Goal: Information Seeking & Learning: Find specific fact

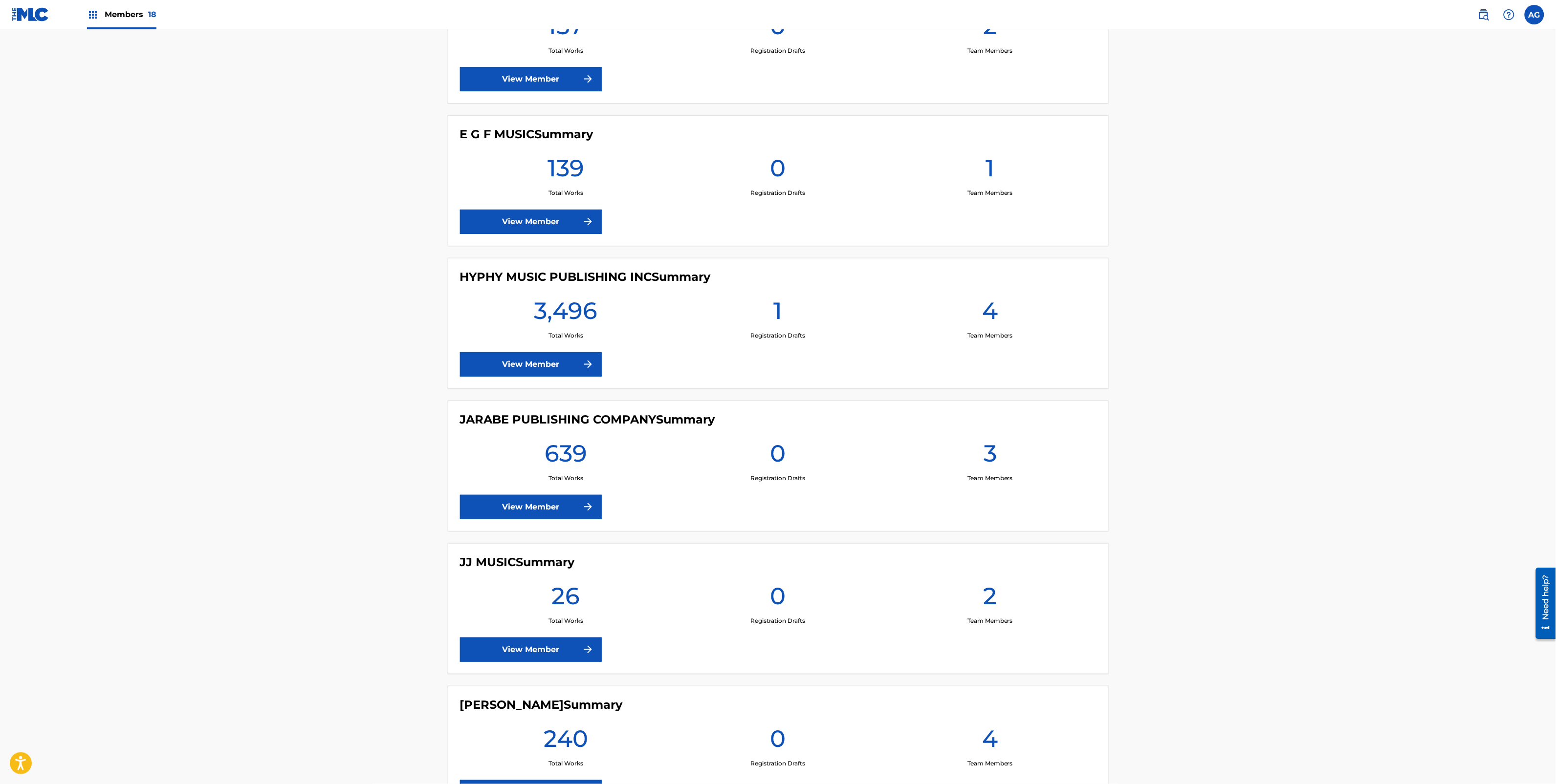
scroll to position [916, 0]
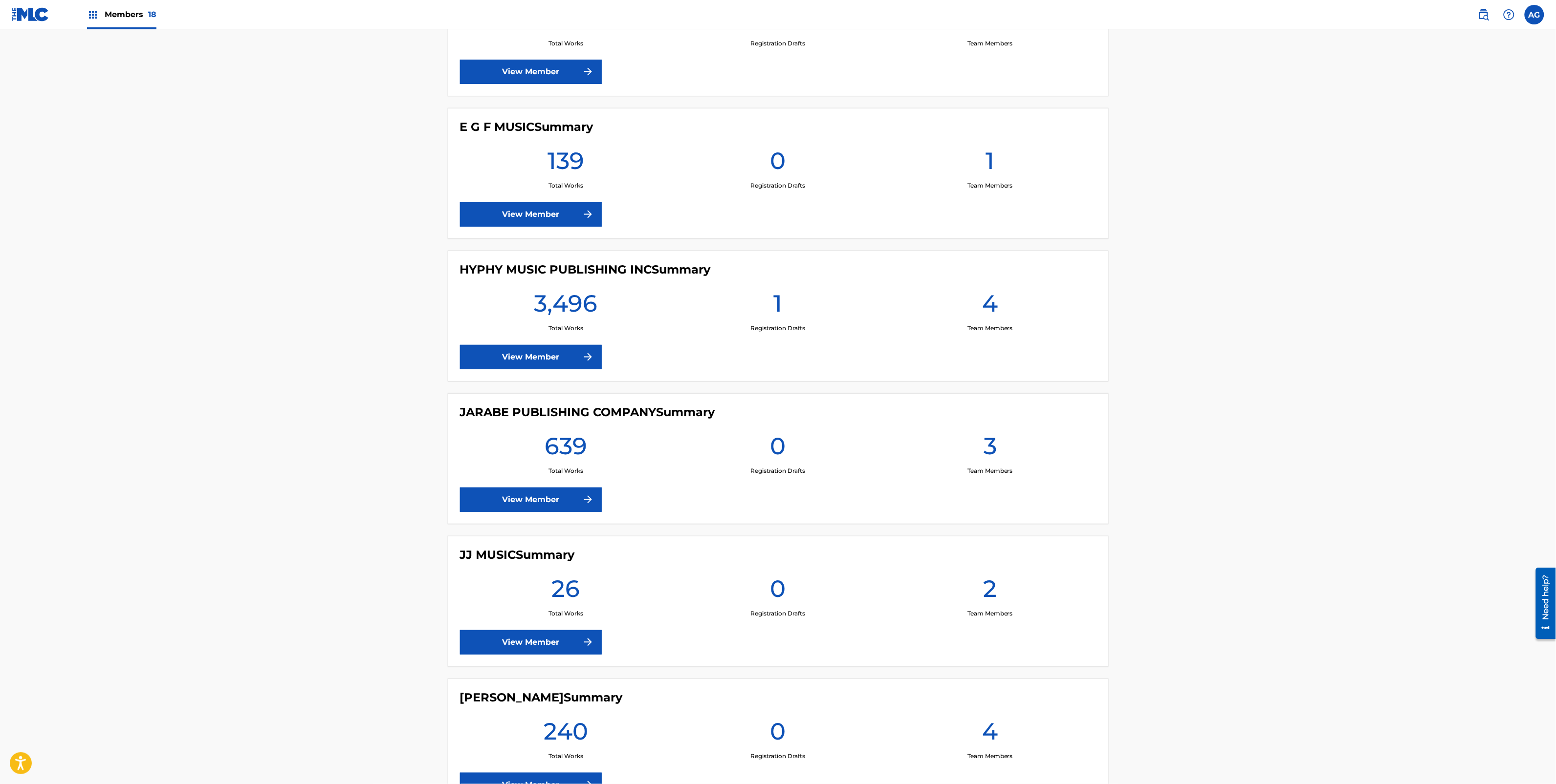
click at [534, 353] on link "View Member" at bounding box center [530, 356] width 142 height 24
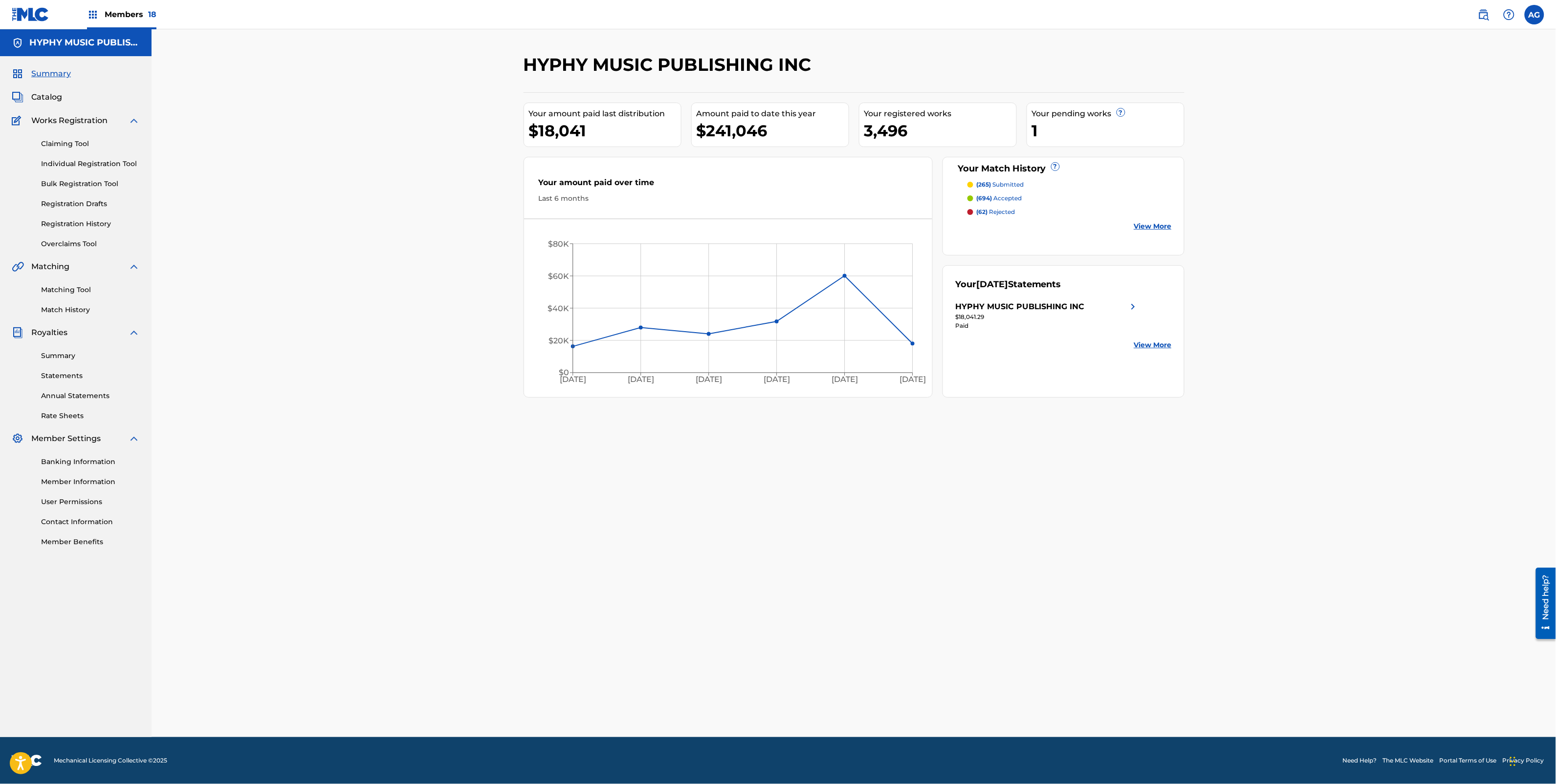
click at [76, 286] on link "Matching Tool" at bounding box center [90, 290] width 99 height 10
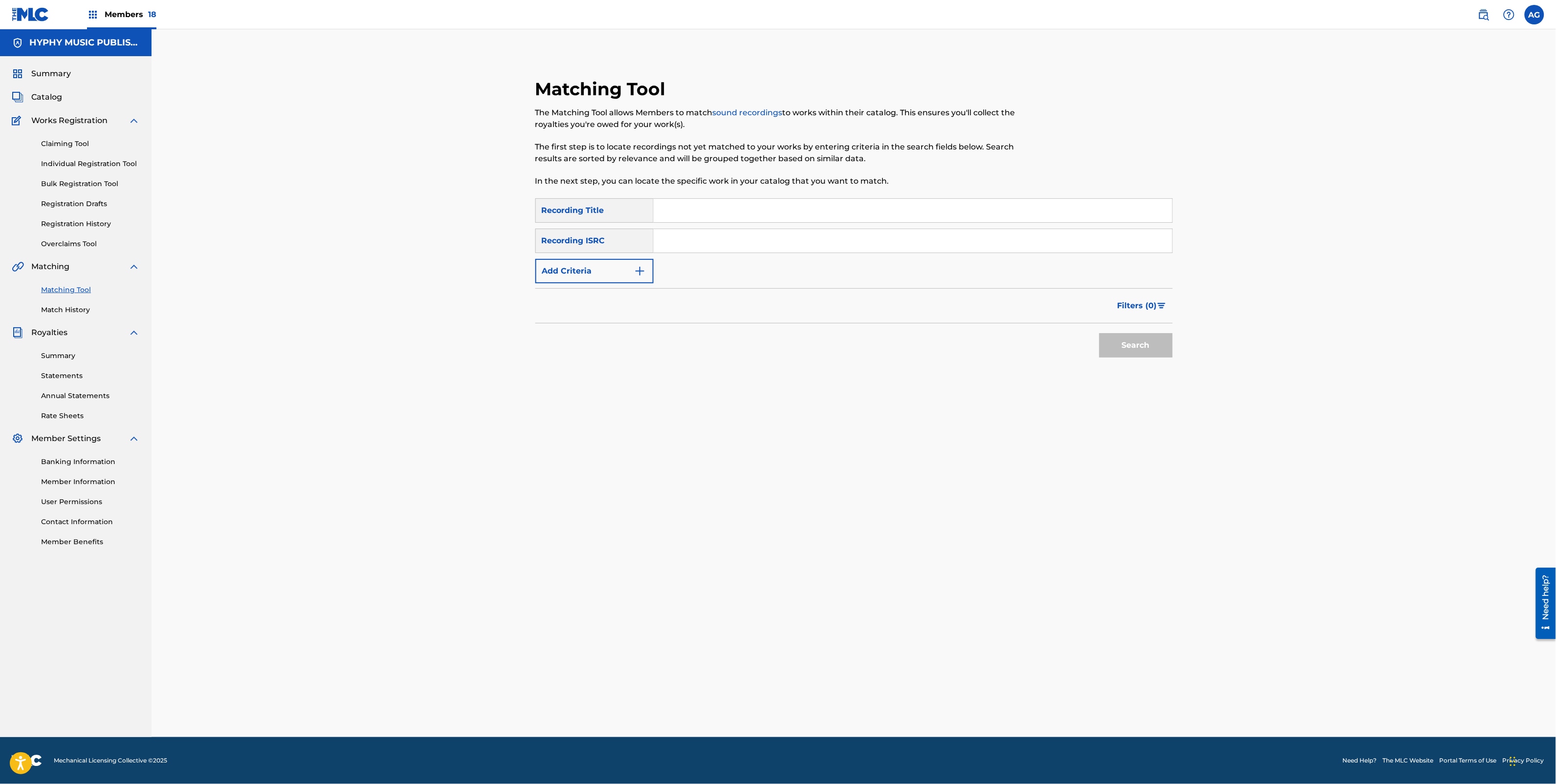
click at [693, 209] on input "Search Form" at bounding box center [913, 210] width 519 height 23
type input "[PERSON_NAME]"
click at [1100, 333] on button "Search" at bounding box center [1136, 345] width 73 height 24
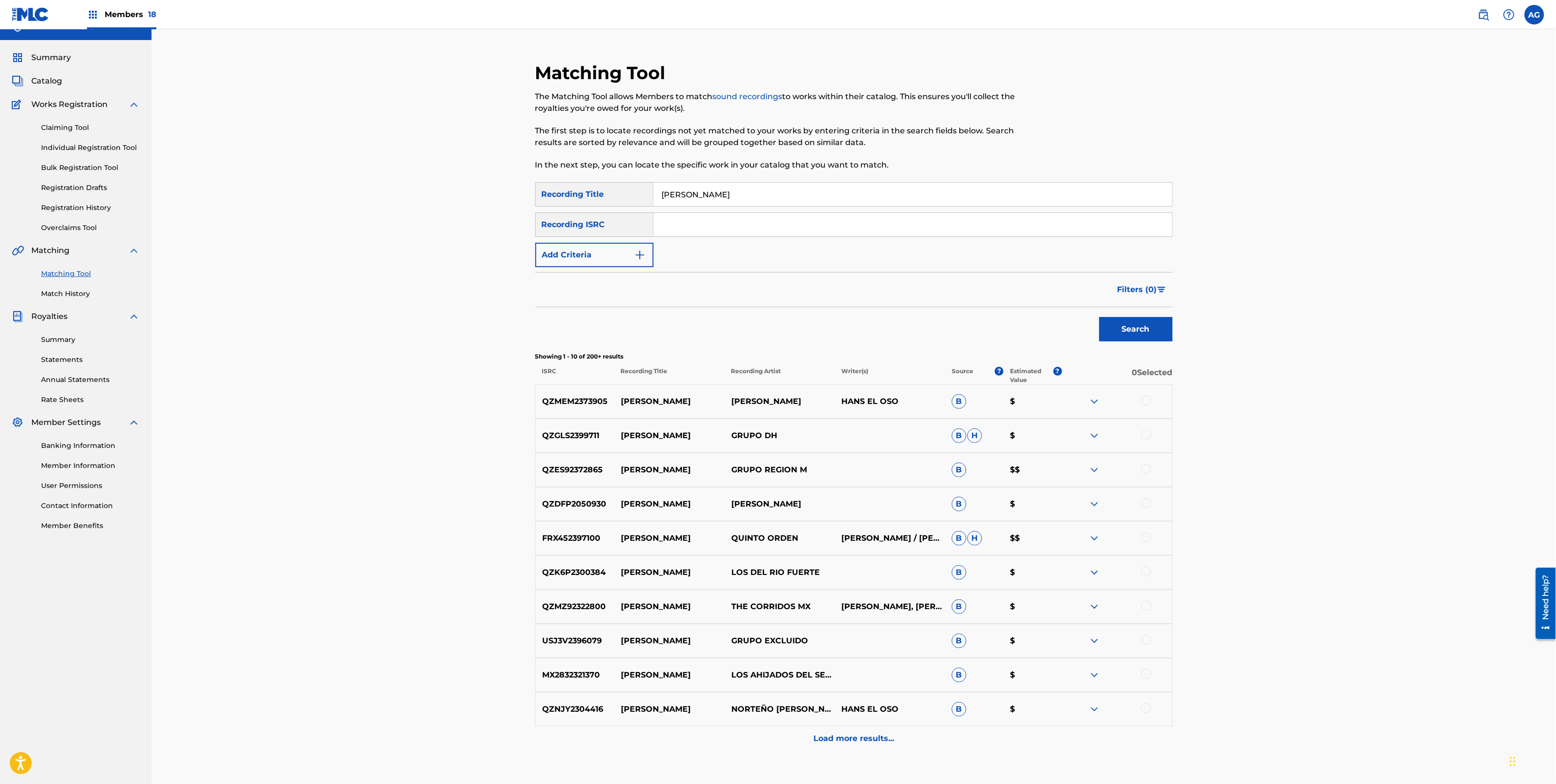
scroll to position [61, 0]
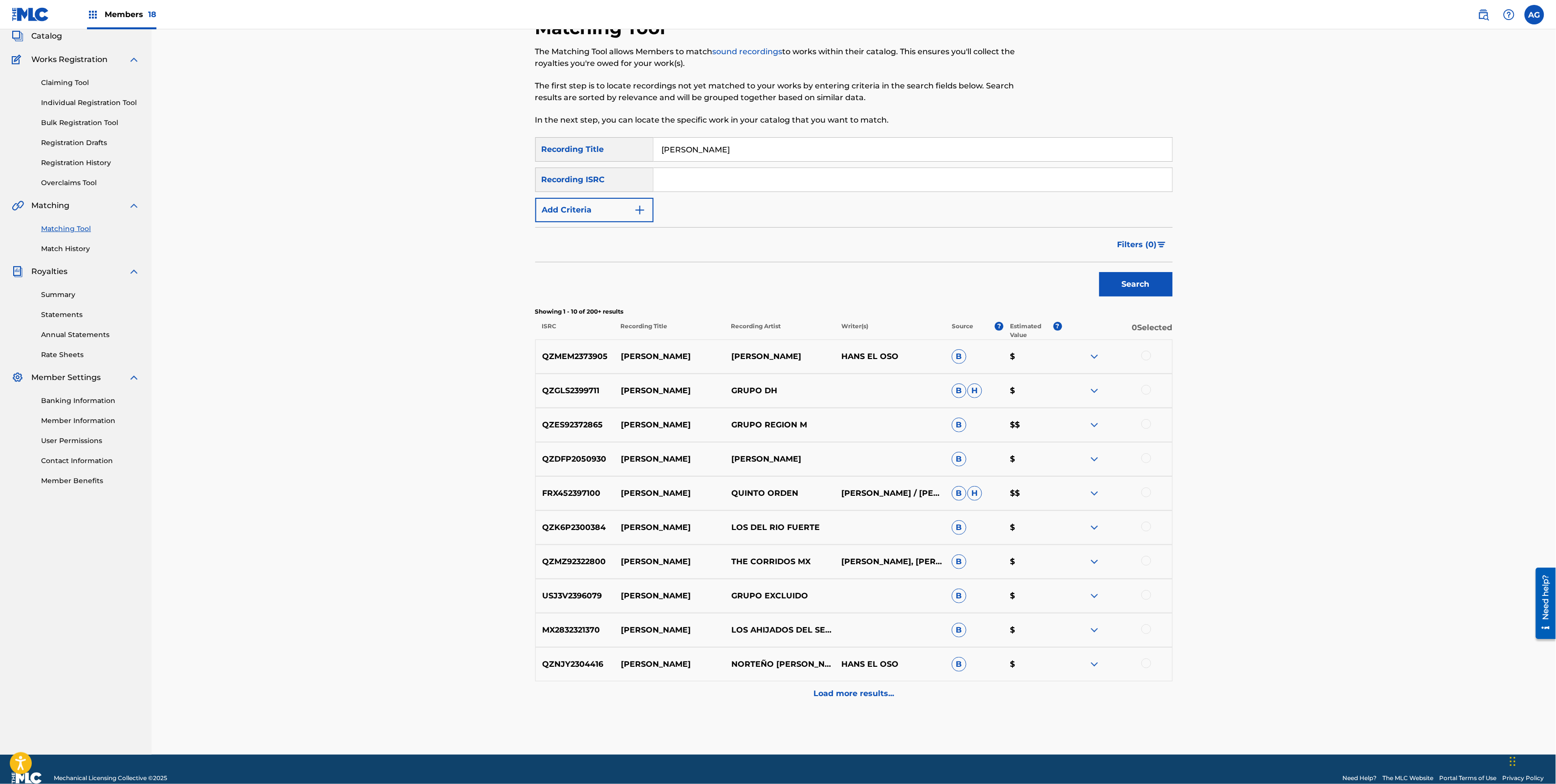
click at [1125, 246] on span "Filters ( 0 )" at bounding box center [1137, 245] width 40 height 12
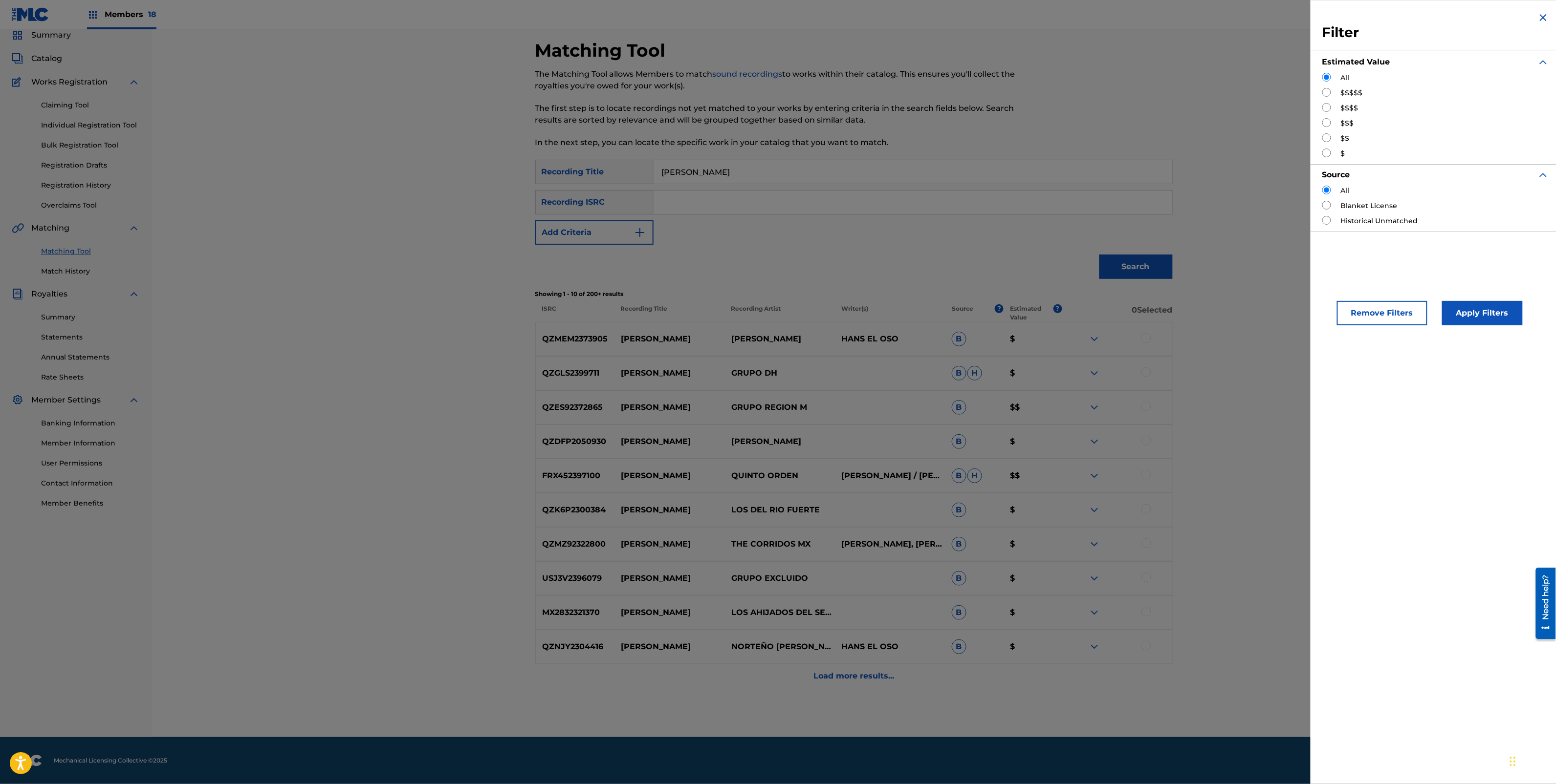
scroll to position [38, 0]
click at [1323, 90] on input "Search Form" at bounding box center [1326, 92] width 9 height 9
radio input "true"
click at [1472, 304] on button "Apply Filters" at bounding box center [1483, 312] width 81 height 24
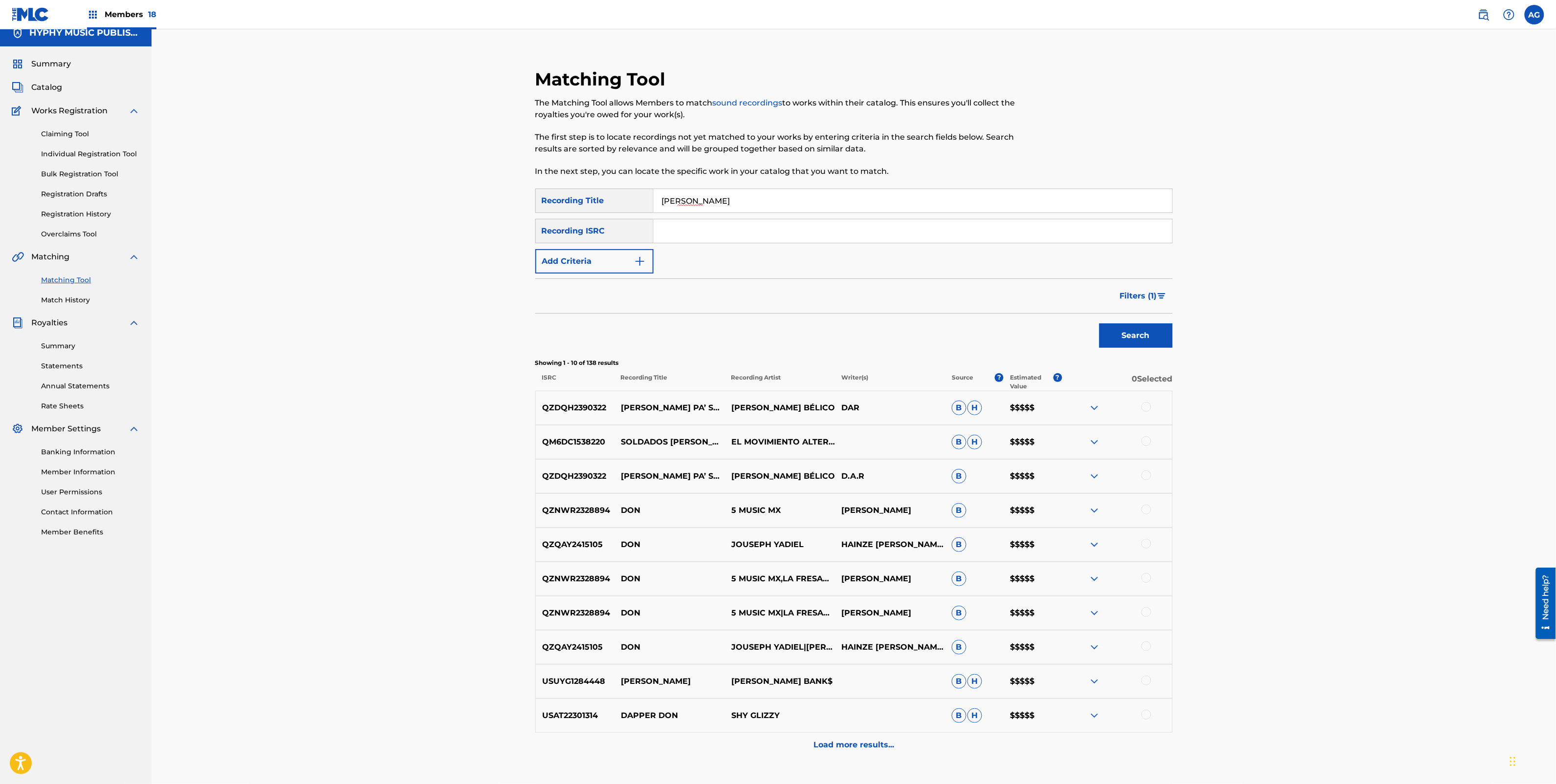
scroll to position [0, 0]
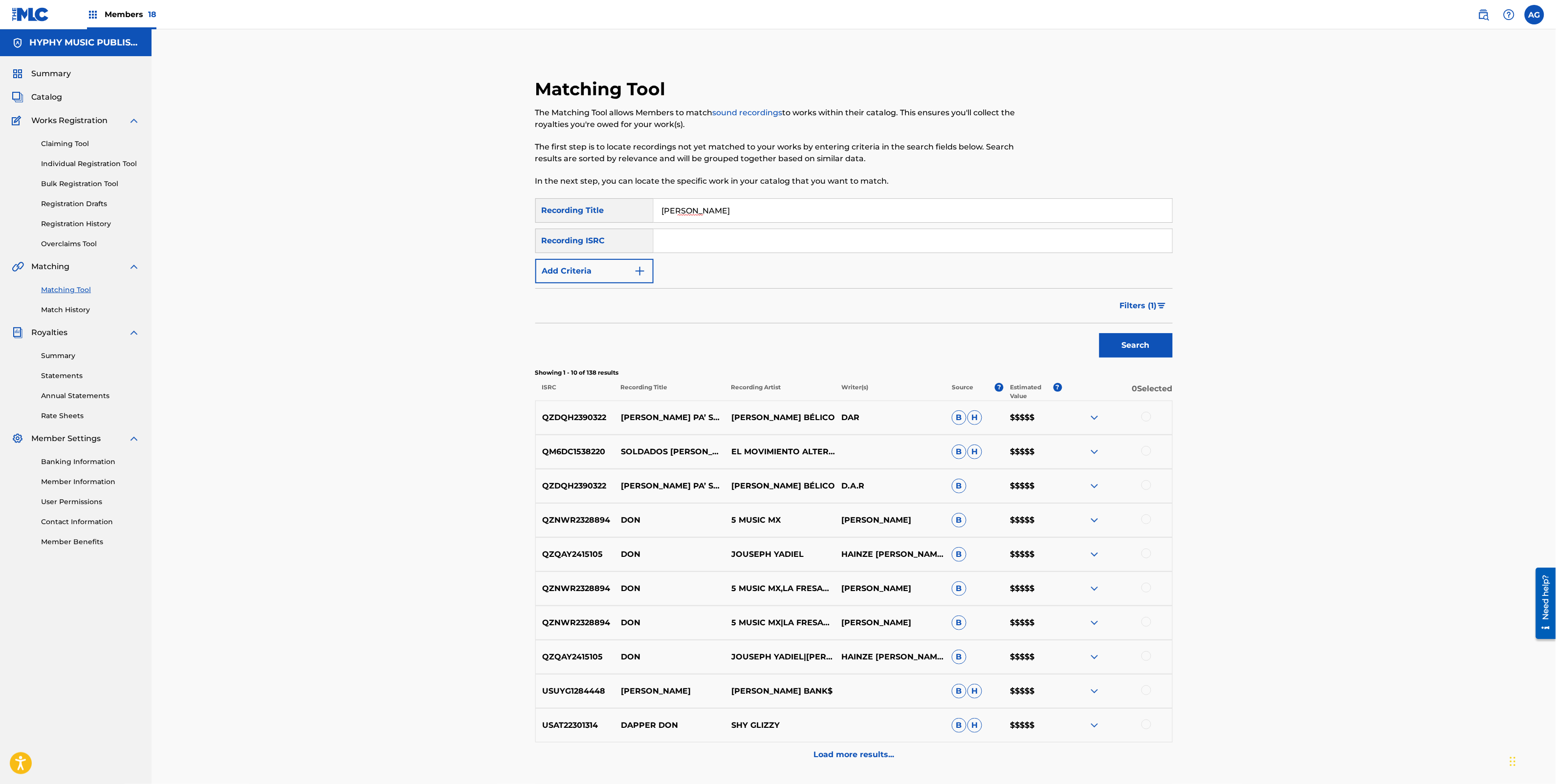
click at [613, 279] on button "Add Criteria" at bounding box center [594, 271] width 118 height 24
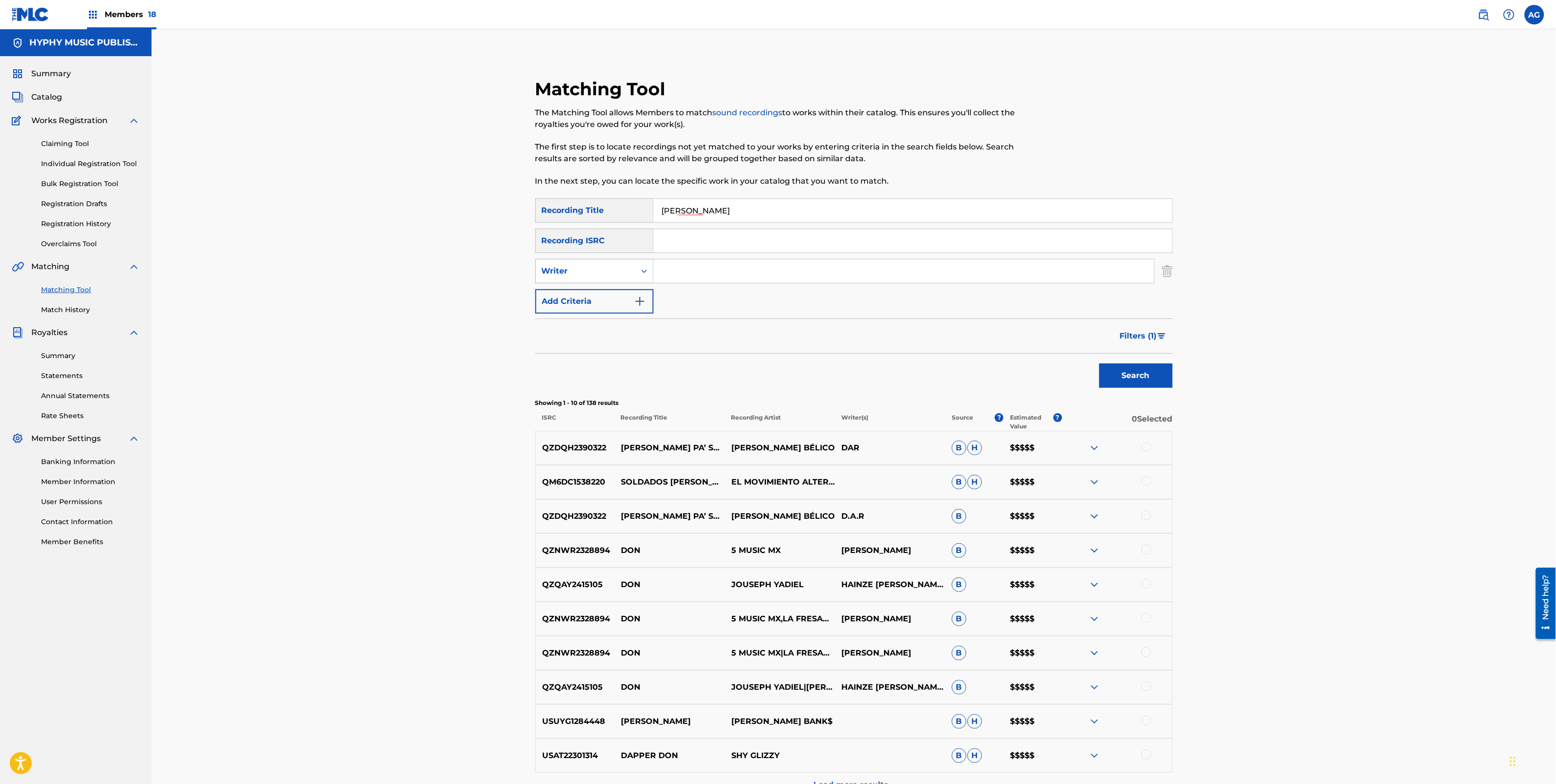
click at [596, 272] on div "Writer" at bounding box center [585, 271] width 88 height 12
click at [591, 301] on div "Recording Artist" at bounding box center [594, 295] width 117 height 24
click at [685, 273] on input "Search Form" at bounding box center [904, 271] width 500 height 23
click at [1100, 364] on button "Search" at bounding box center [1136, 375] width 73 height 24
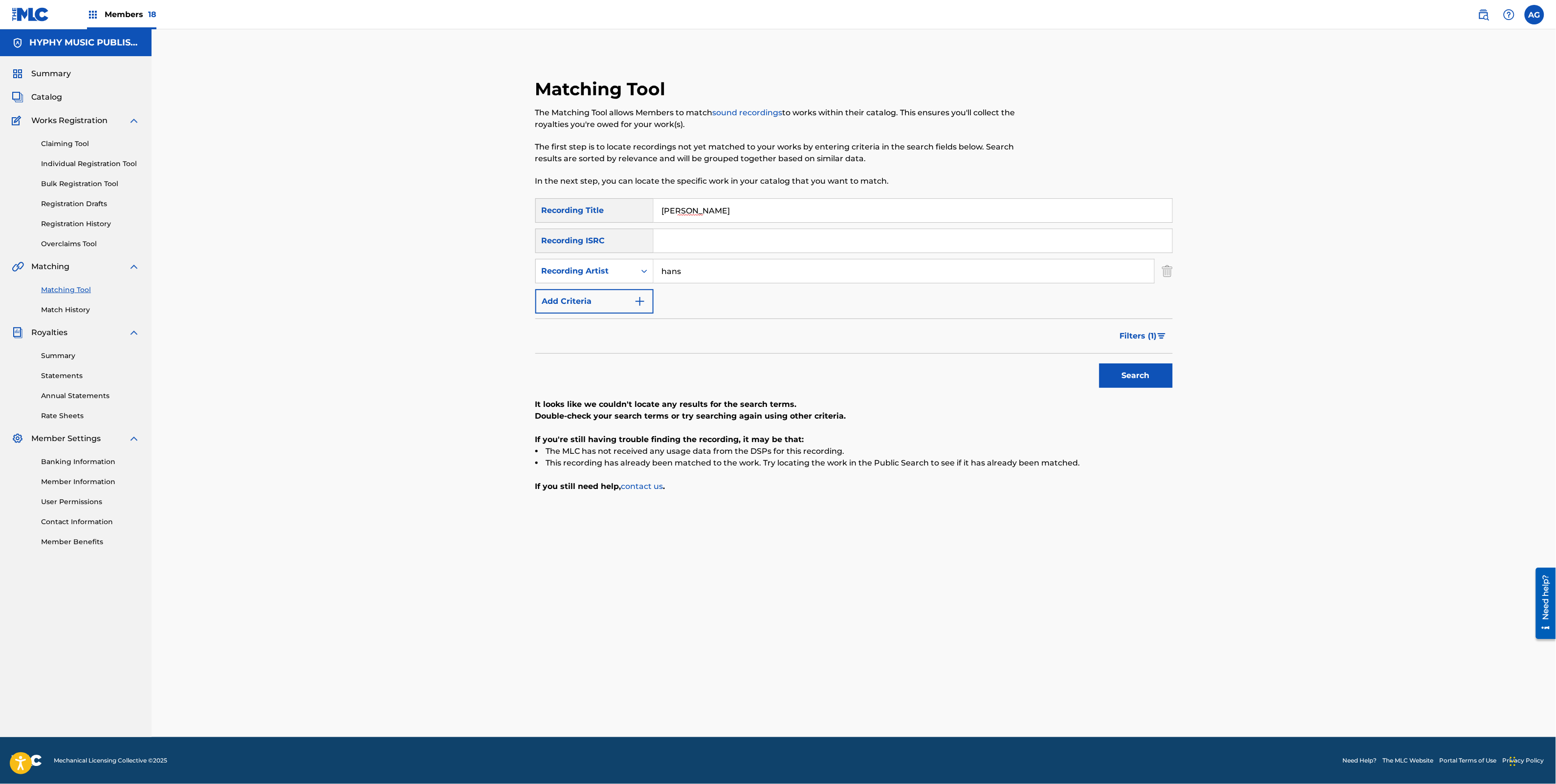
drag, startPoint x: 785, startPoint y: 274, endPoint x: 461, endPoint y: 263, distance: 324.2
click at [501, 274] on div "Matching Tool The Matching Tool allows Members to match sound recordings to wor…" at bounding box center [854, 384] width 1404 height 708
click at [1100, 364] on button "Search" at bounding box center [1136, 375] width 73 height 24
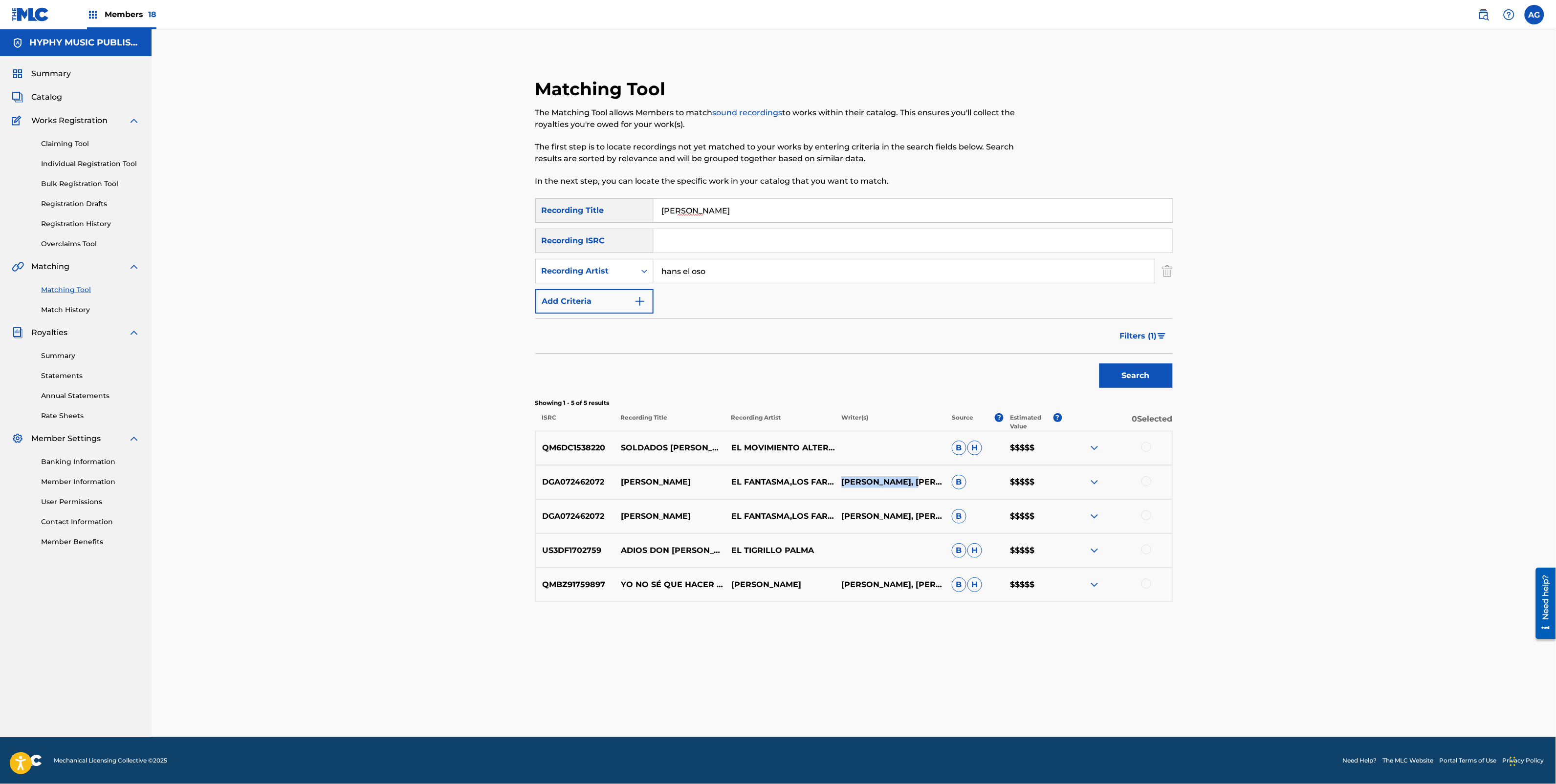
drag, startPoint x: 844, startPoint y: 465, endPoint x: 927, endPoint y: 468, distance: 83.1
click at [927, 477] on p "[PERSON_NAME], [PERSON_NAME] [PERSON_NAME] [PERSON_NAME]" at bounding box center [890, 483] width 110 height 12
copy p "[PERSON_NAME]"
drag, startPoint x: 738, startPoint y: 276, endPoint x: 624, endPoint y: 274, distance: 114.0
click at [624, 274] on div "SearchWithCriteria8a47f980-c8ef-4467-8b78-ec9bf6b88e41 Recording Artist [PERSON…" at bounding box center [854, 271] width 638 height 24
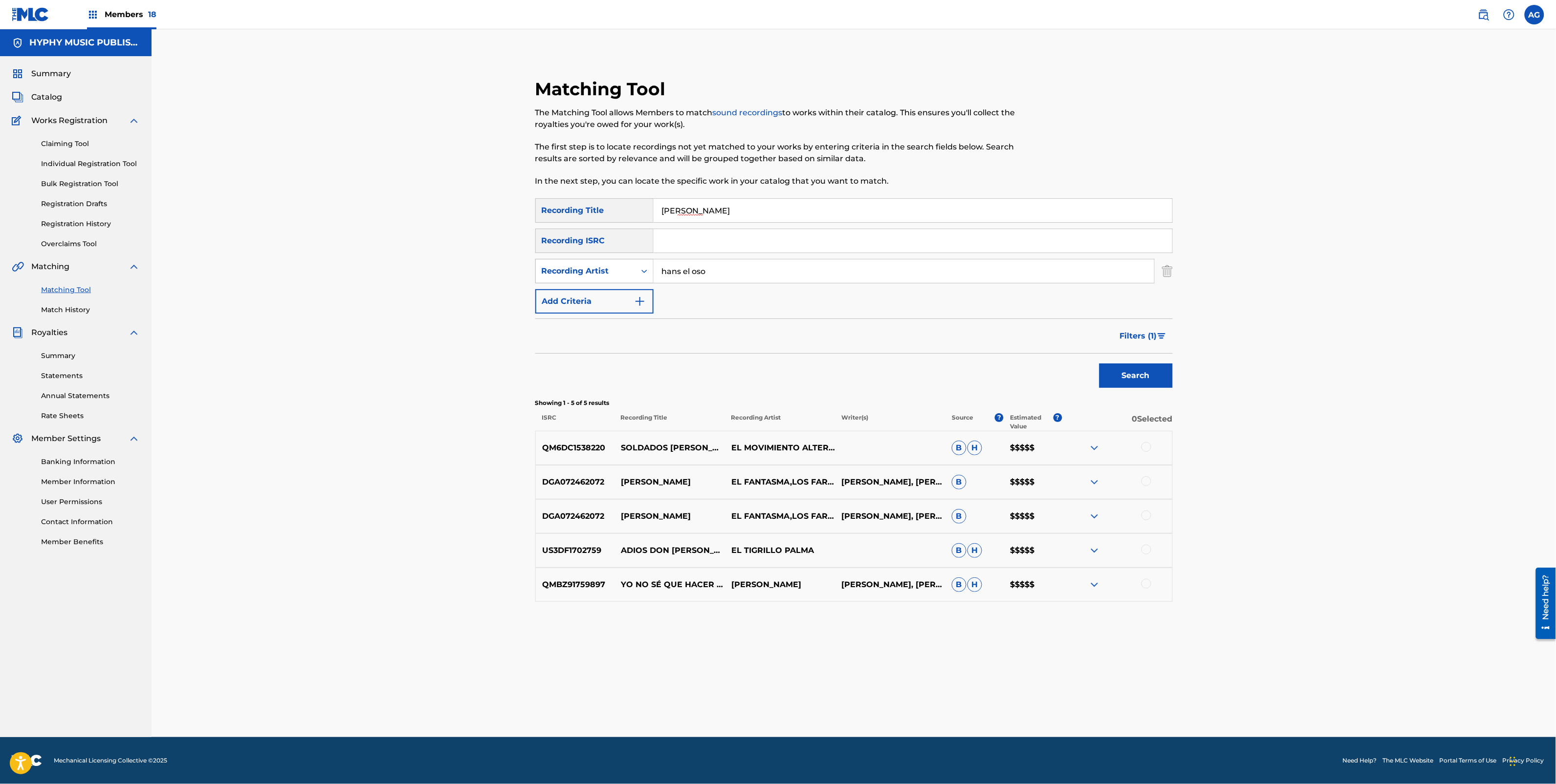
paste input "[PERSON_NAME]"
type input "[PERSON_NAME]"
drag, startPoint x: 732, startPoint y: 213, endPoint x: 607, endPoint y: 214, distance: 125.0
click at [607, 214] on div "SearchWithCriteria1d363121-8005-47a9-be29-3cad7957ba58 Recording Title [PERSON_…" at bounding box center [854, 210] width 638 height 24
click at [552, 274] on div "Recording Artist" at bounding box center [585, 271] width 88 height 12
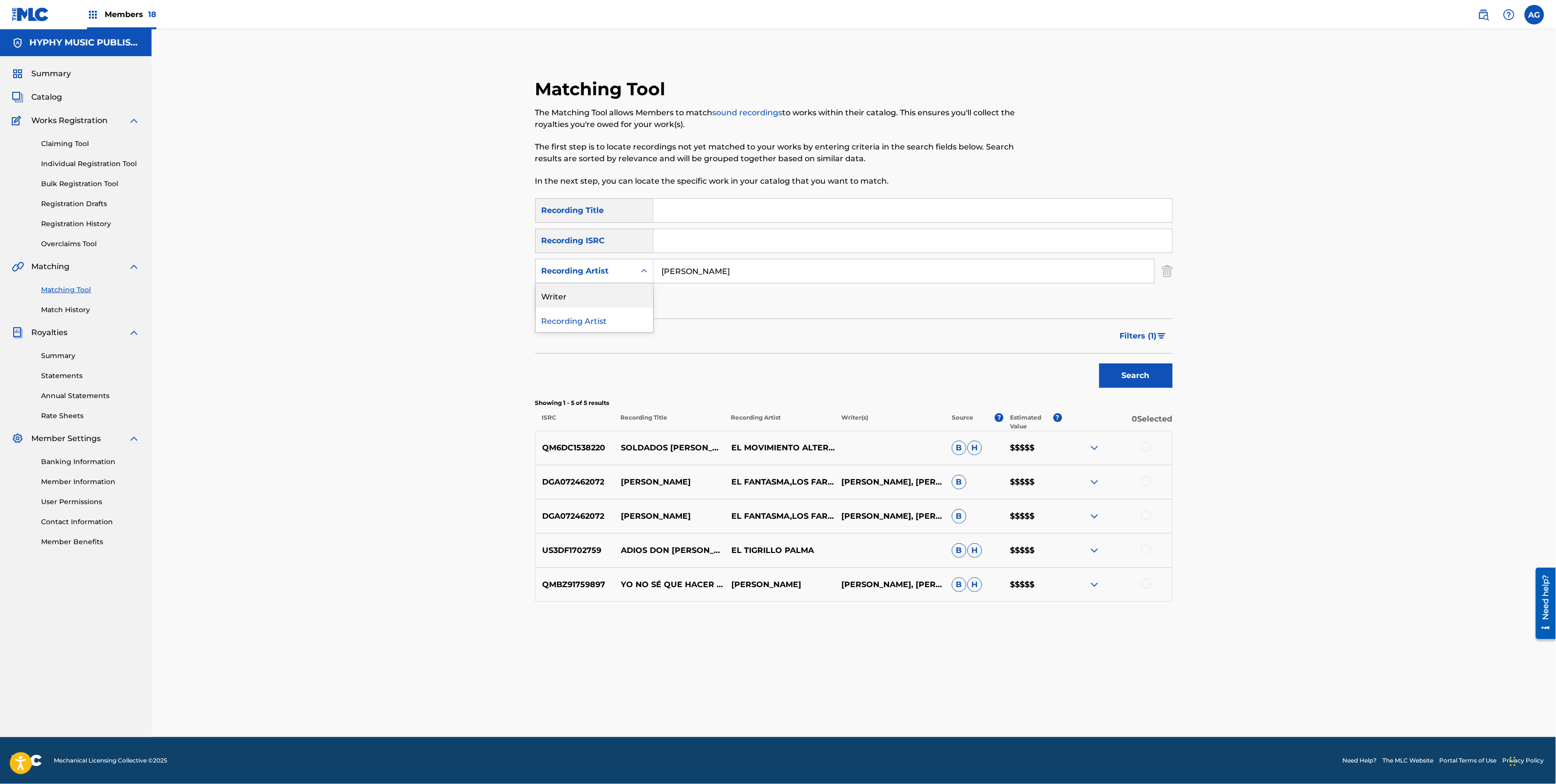
drag, startPoint x: 573, startPoint y: 289, endPoint x: 641, endPoint y: 289, distance: 68.0
click at [575, 289] on div "Writer" at bounding box center [594, 295] width 117 height 24
click at [740, 285] on div "SearchWithCriteria1d363121-8005-47a9-be29-3cad7957ba58 Recording Title SearchWi…" at bounding box center [854, 256] width 638 height 115
click at [744, 274] on input "Search Form" at bounding box center [904, 271] width 500 height 23
paste input "[PERSON_NAME]"
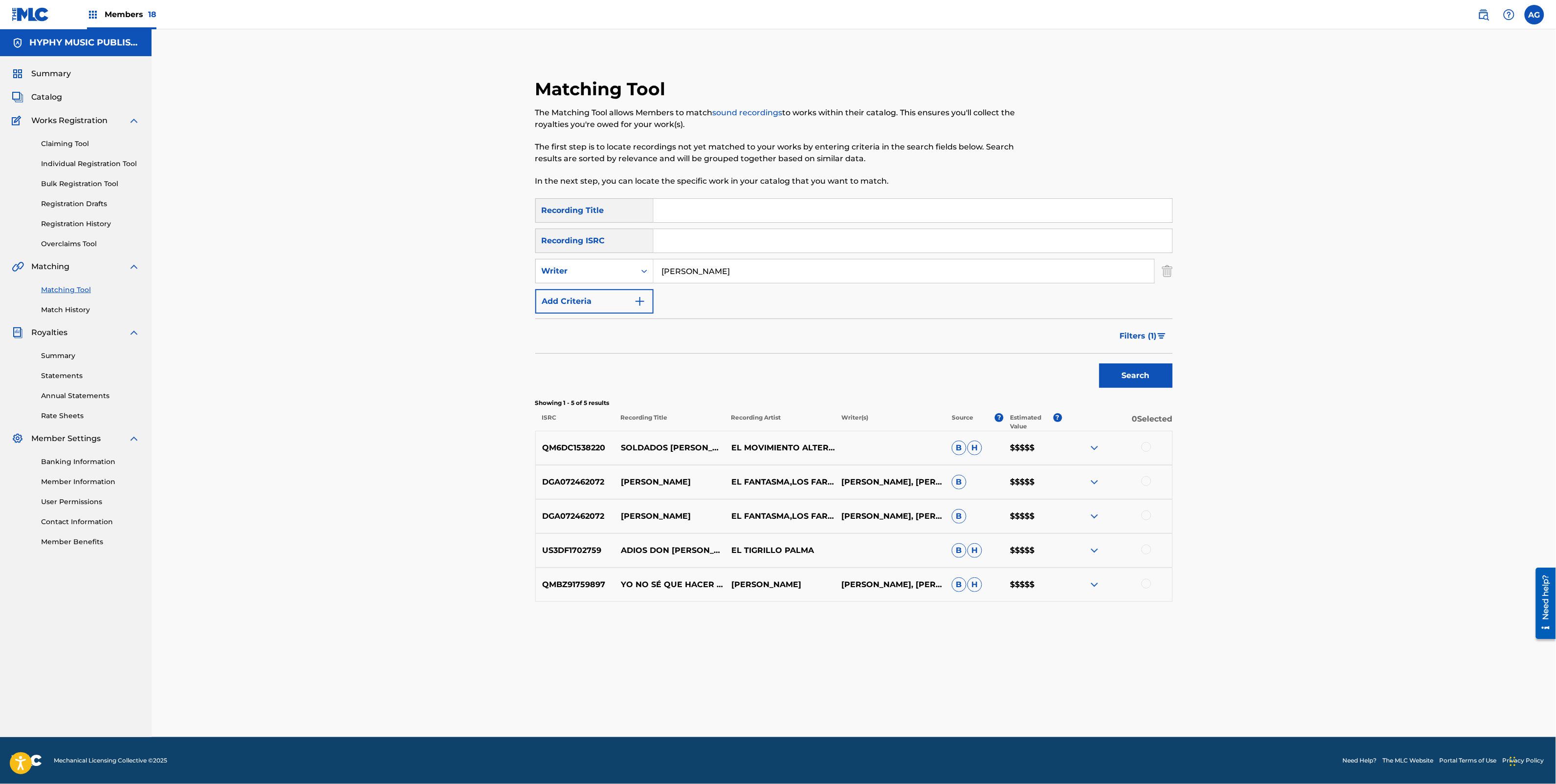
type input "[PERSON_NAME]"
click at [1145, 365] on button "Search" at bounding box center [1136, 375] width 73 height 24
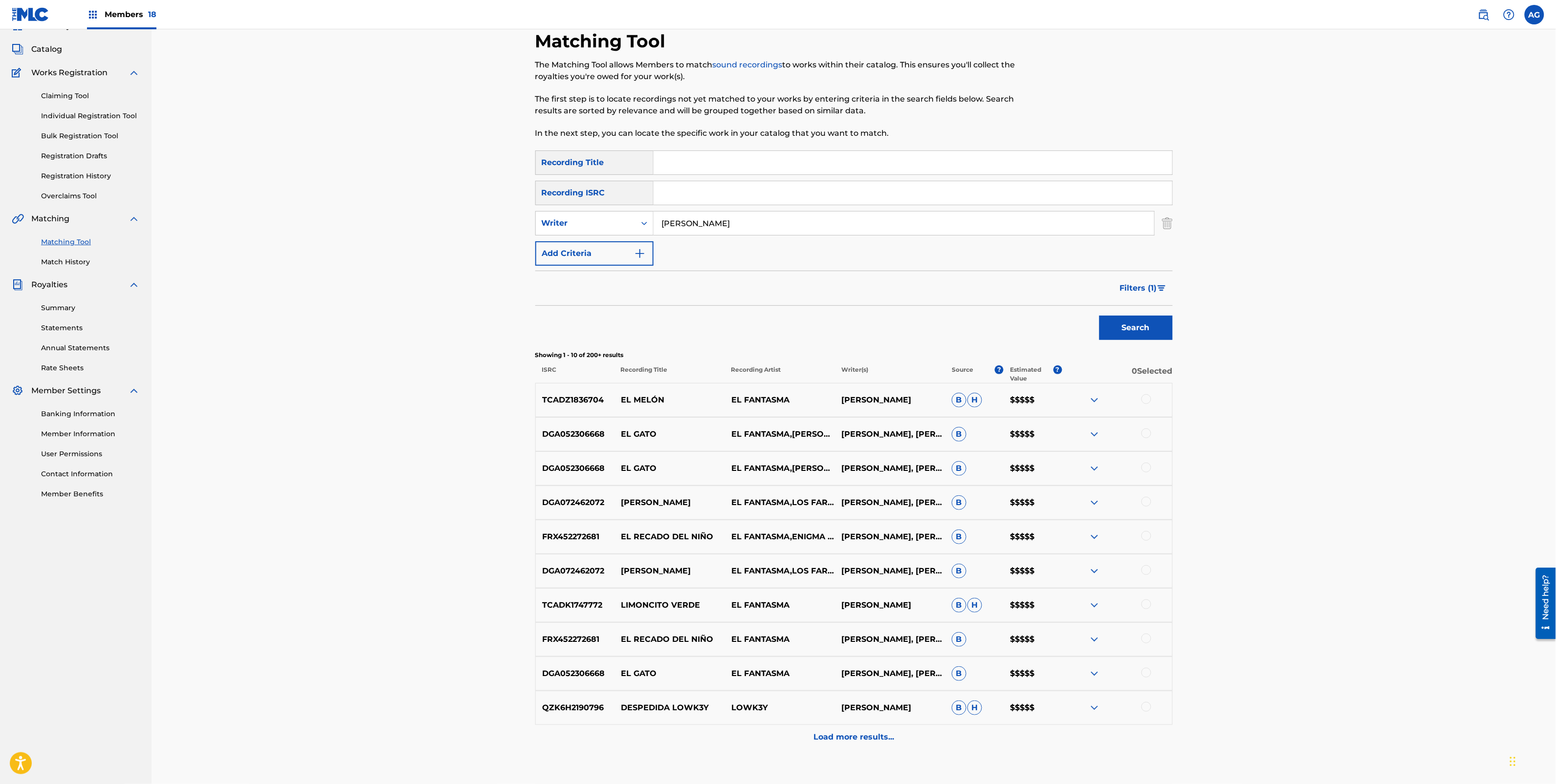
scroll to position [109, 0]
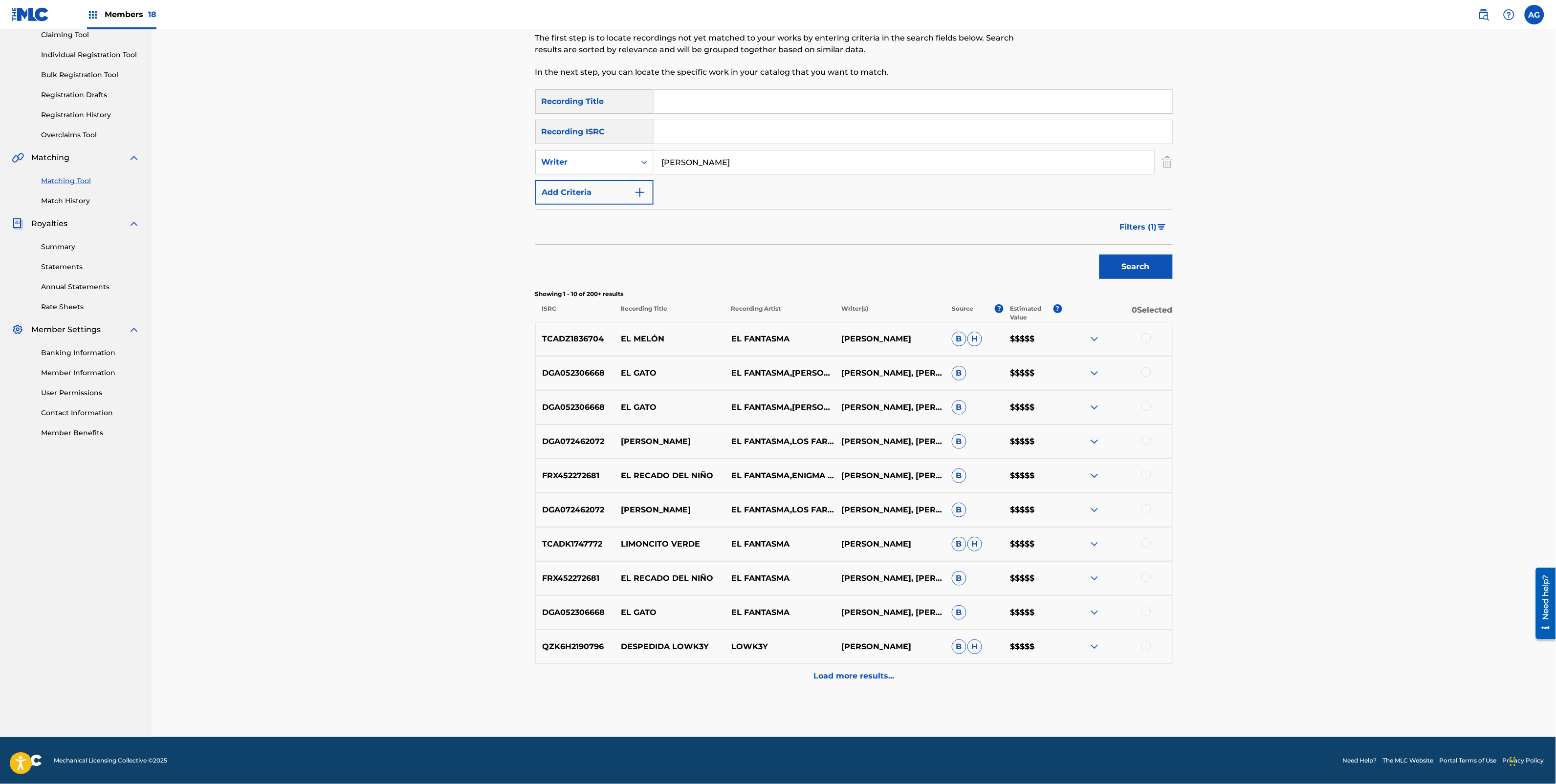
click at [828, 685] on div "Load more results..." at bounding box center [854, 676] width 638 height 24
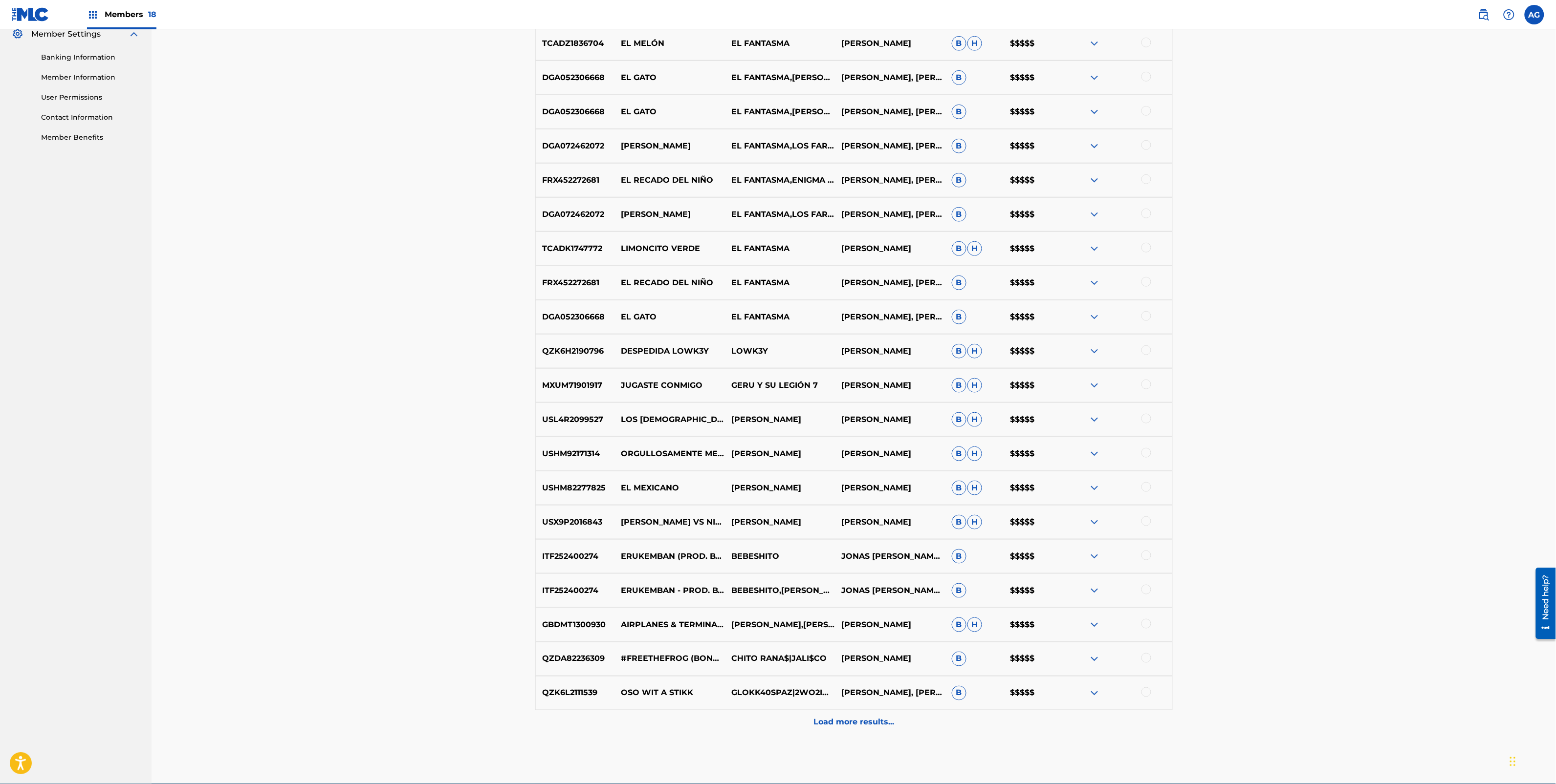
scroll to position [428, 0]
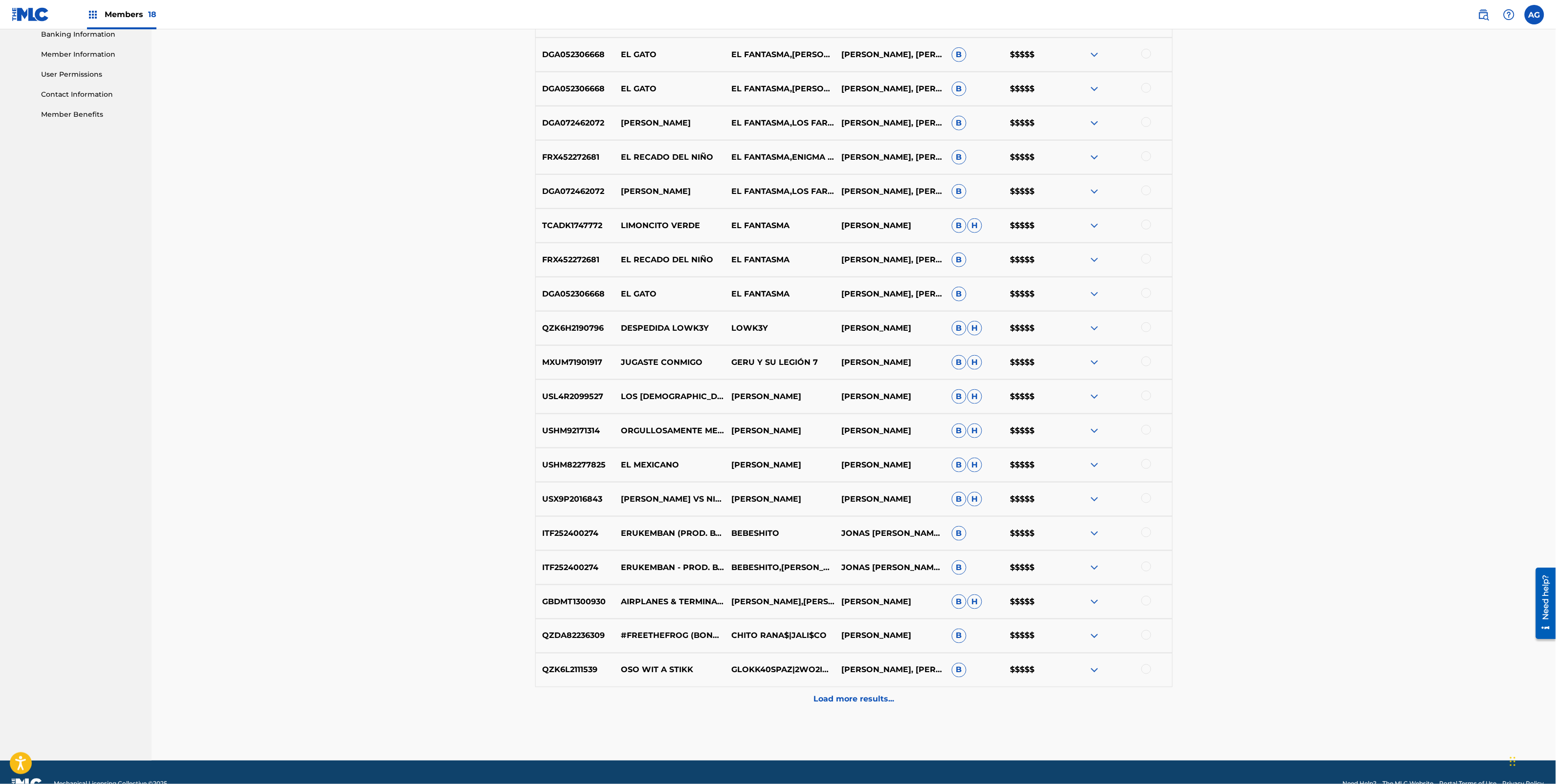
click at [835, 701] on p "Load more results..." at bounding box center [854, 700] width 81 height 12
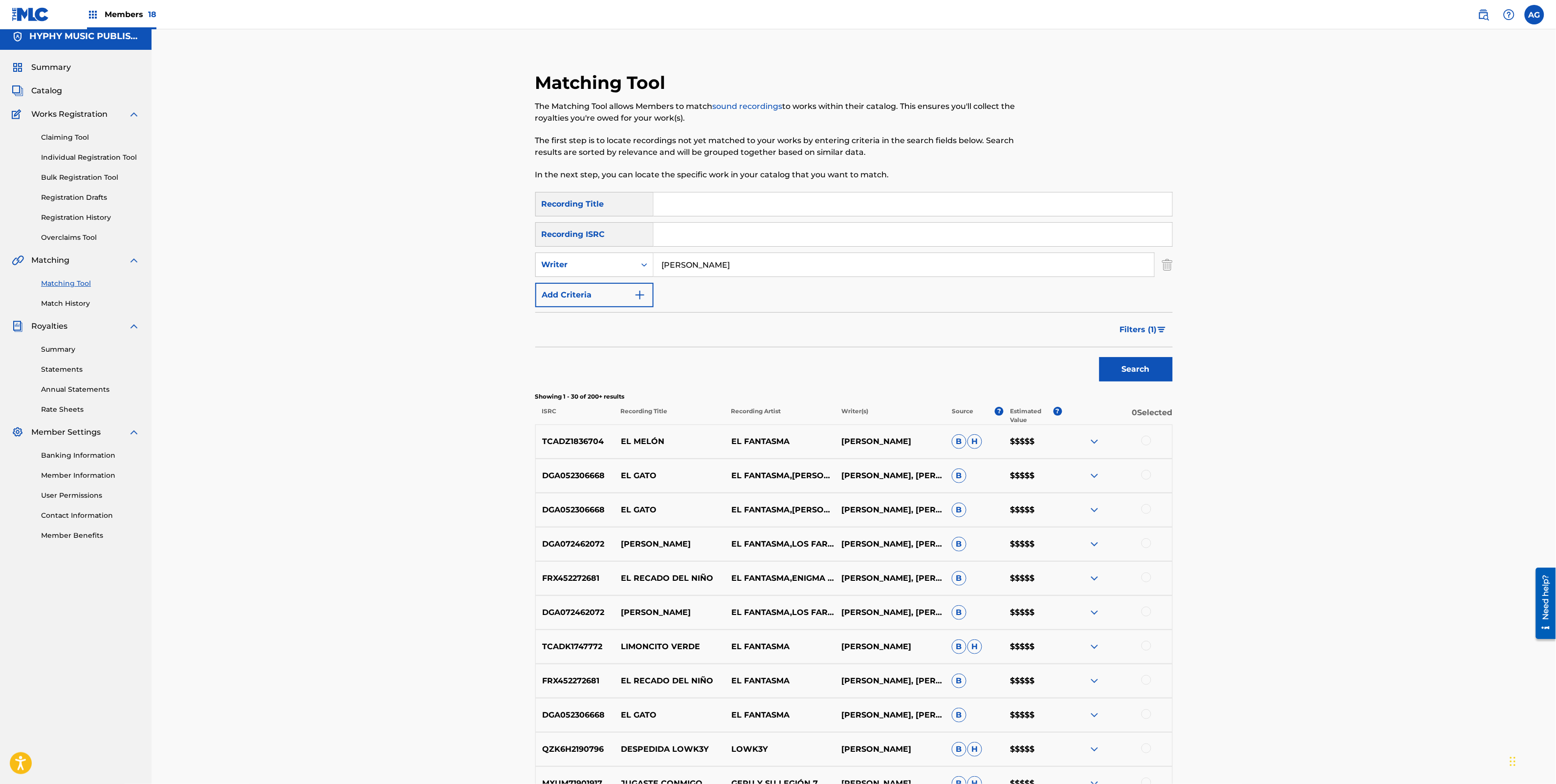
scroll to position [0, 0]
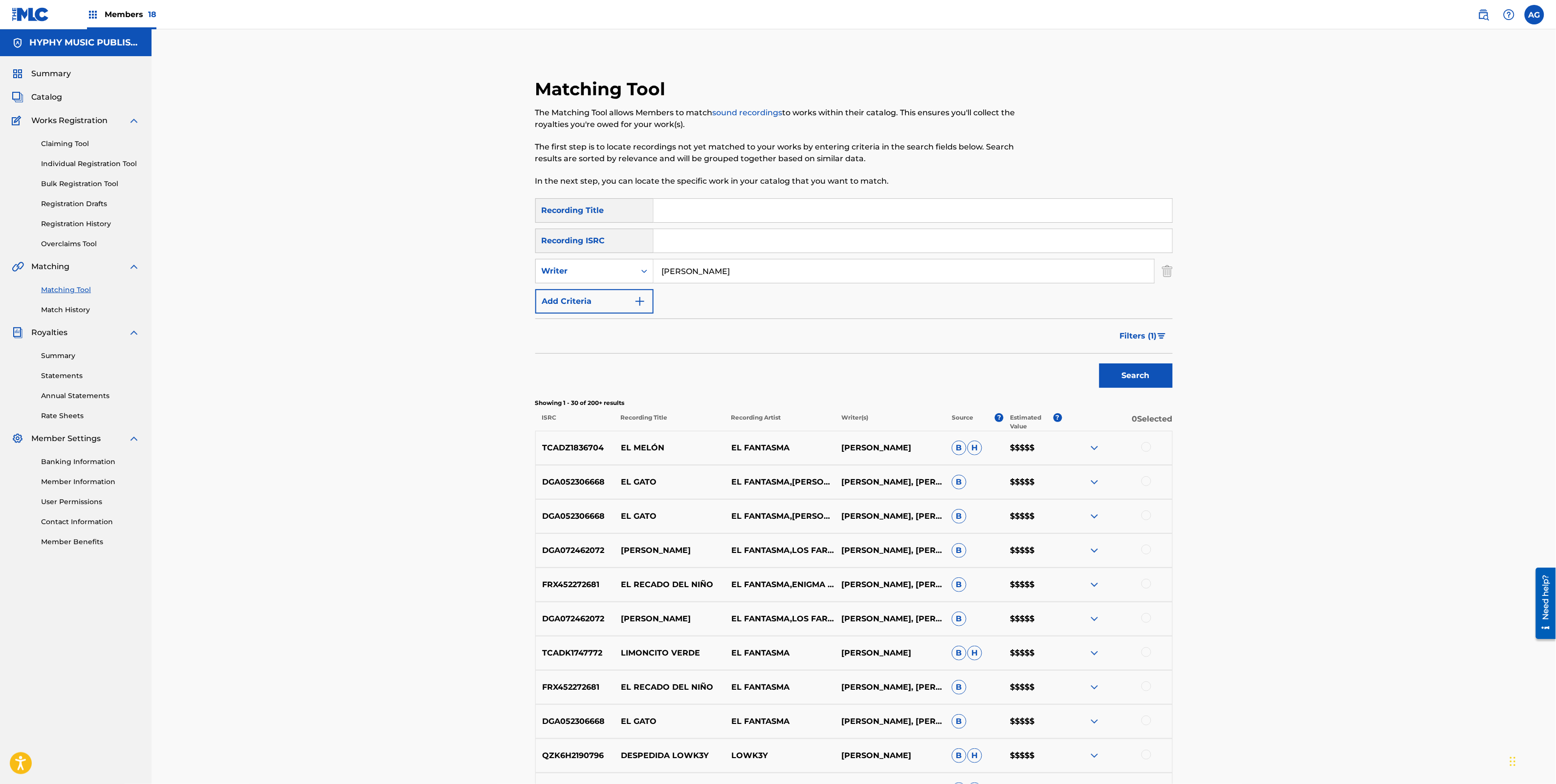
click at [1479, 10] on img at bounding box center [1483, 15] width 12 height 12
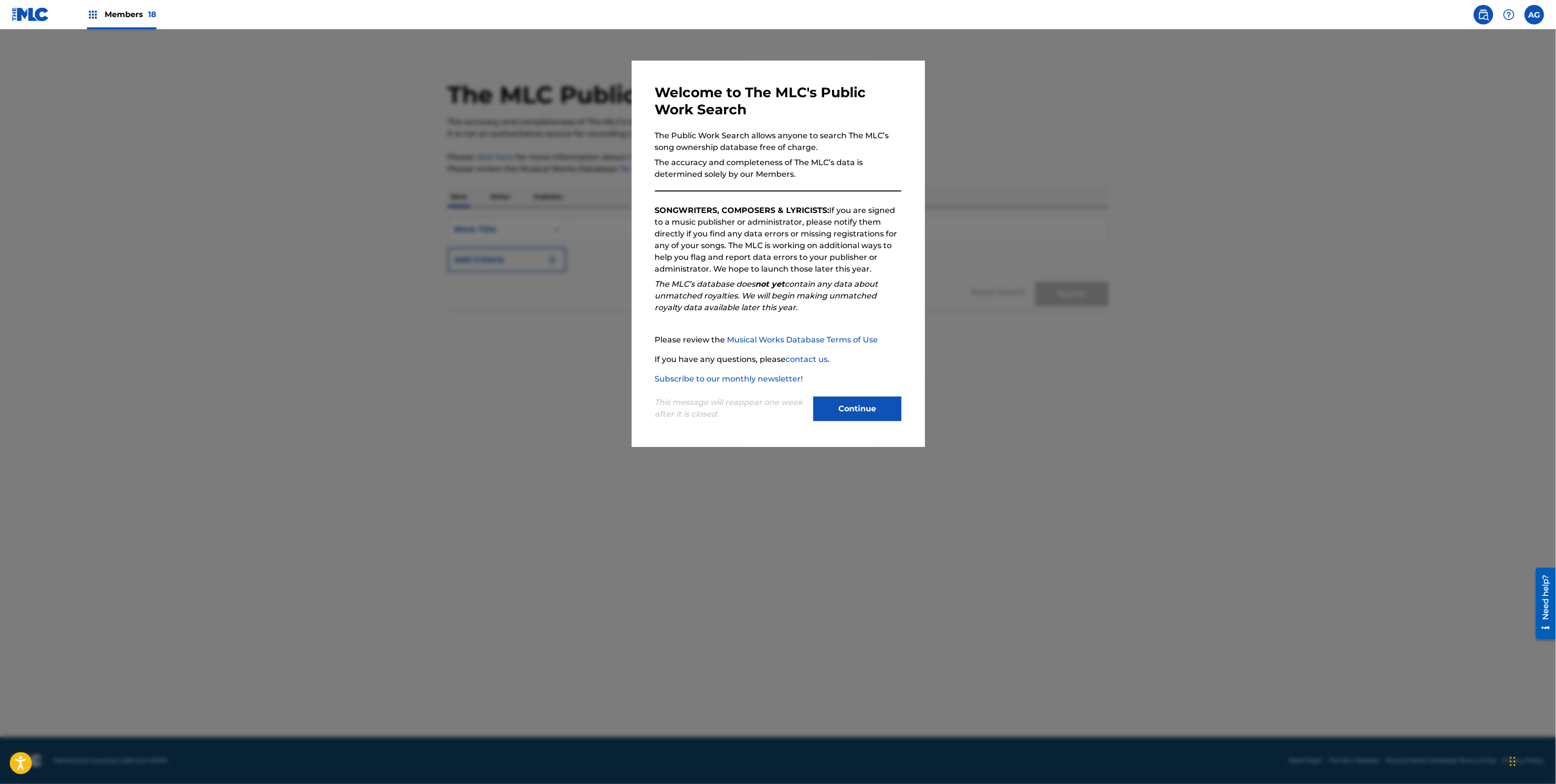
drag, startPoint x: 839, startPoint y: 414, endPoint x: 834, endPoint y: 411, distance: 5.8
click at [839, 414] on button "Continue" at bounding box center [858, 409] width 88 height 24
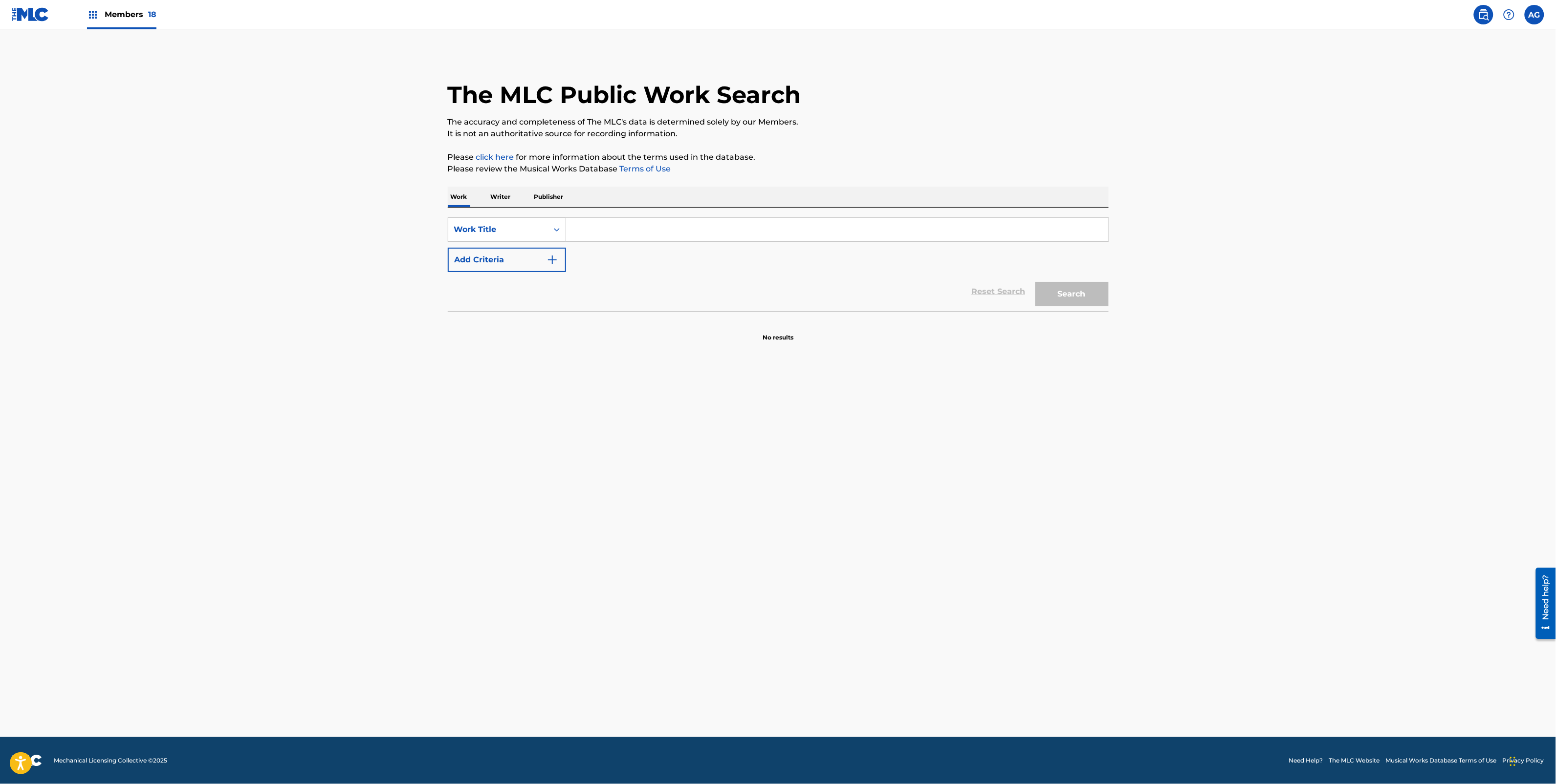
click at [497, 191] on p "Writer" at bounding box center [500, 197] width 26 height 21
click at [602, 225] on input "Search Form" at bounding box center [837, 230] width 542 height 23
paste input "[PERSON_NAME]"
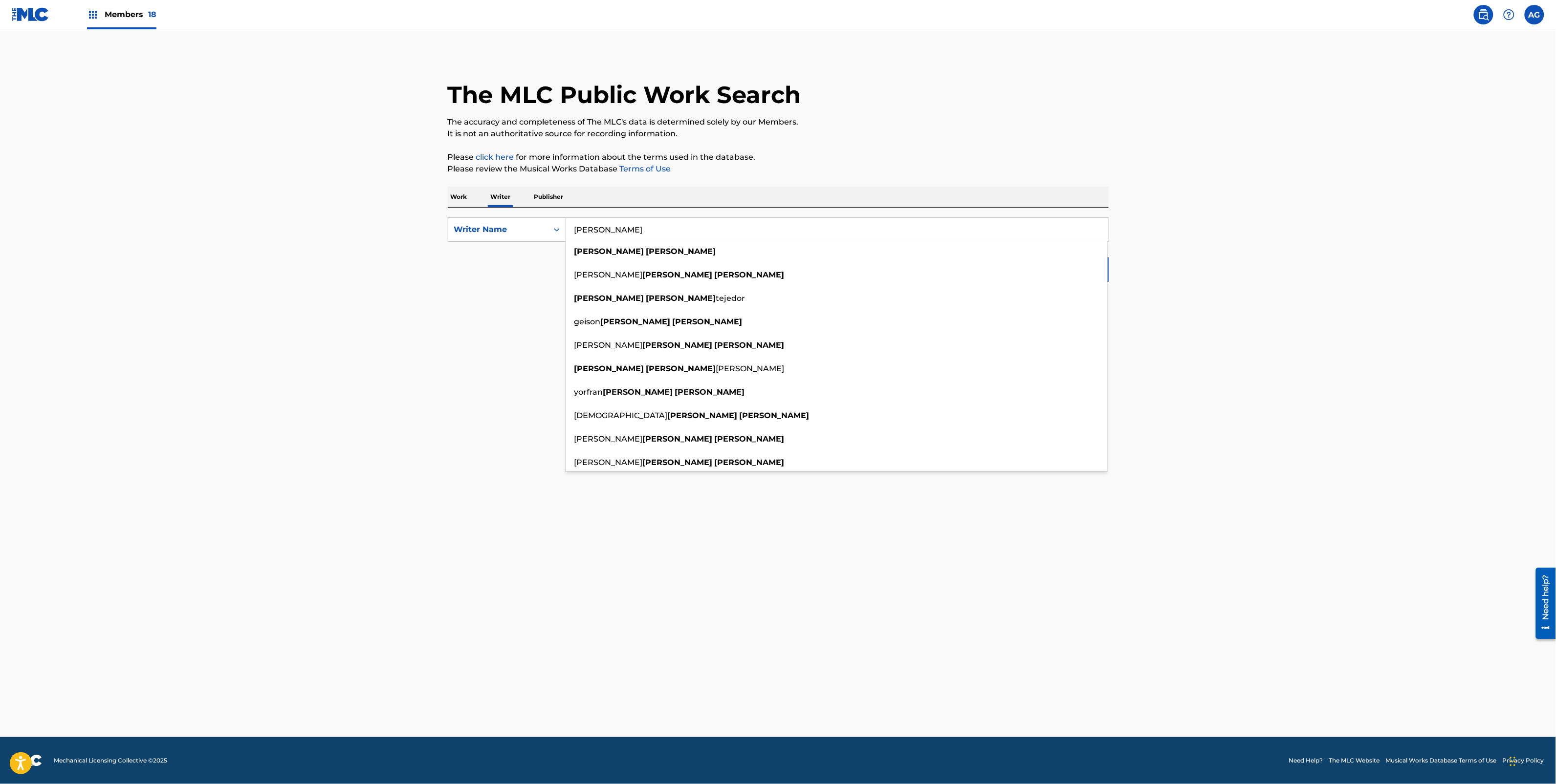
type input "[PERSON_NAME]"
click at [233, 304] on main "The MLC Public Work Search The accuracy and completeness of The MLC's data is d…" at bounding box center [778, 384] width 1556 height 708
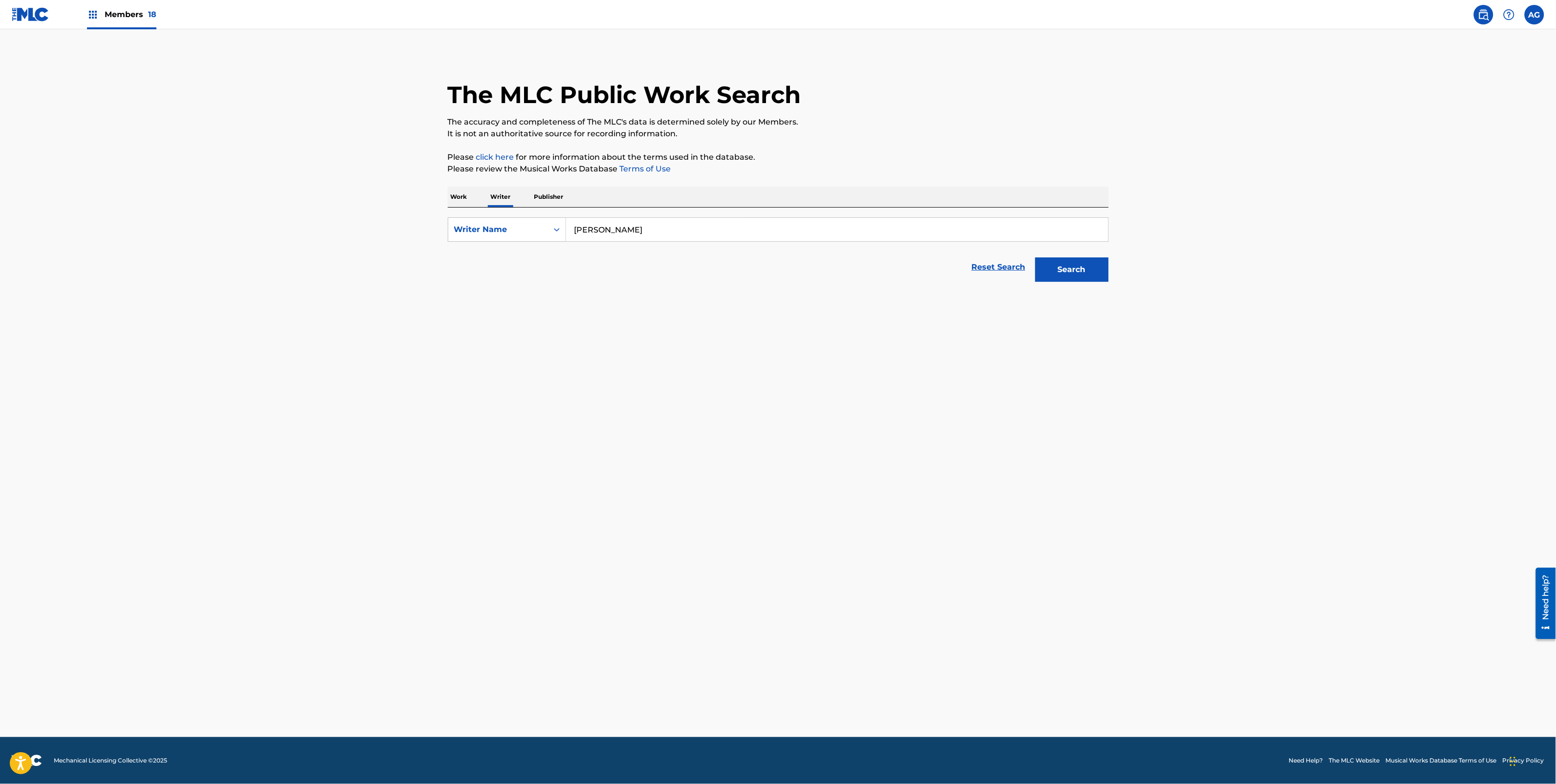
click at [1083, 263] on button "Search" at bounding box center [1072, 269] width 73 height 24
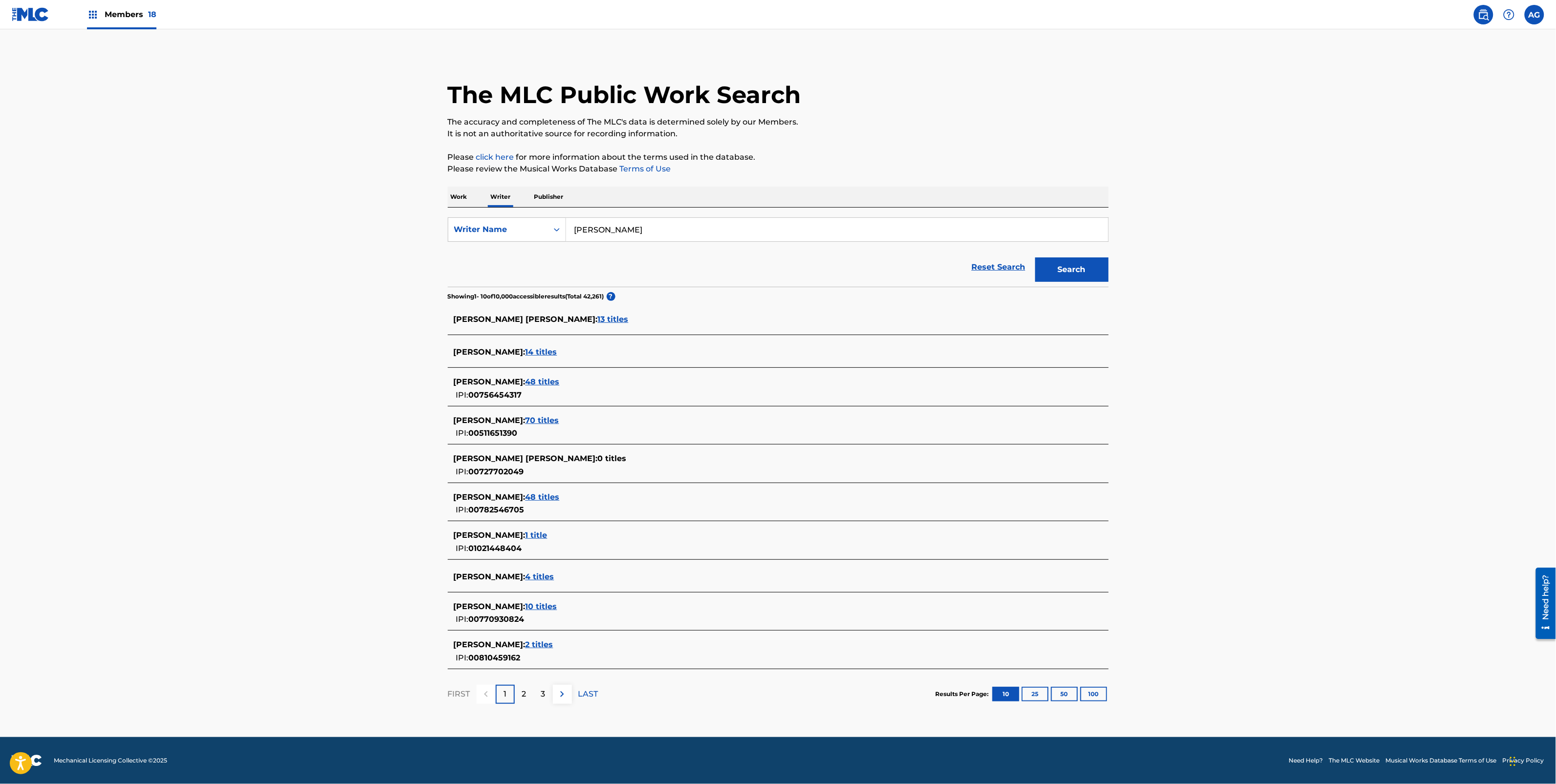
click at [559, 421] on span "70 titles" at bounding box center [542, 420] width 34 height 10
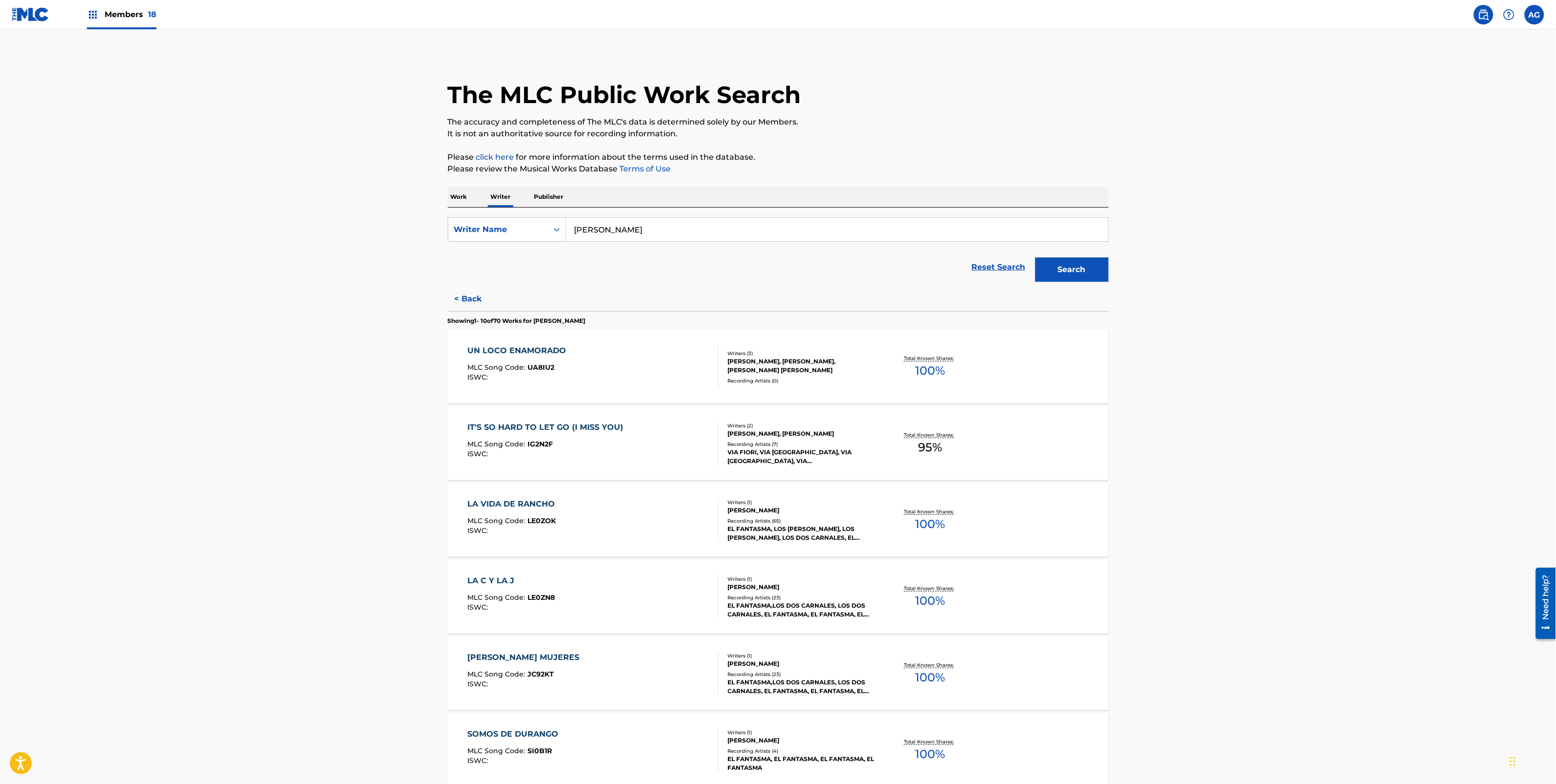
click at [599, 374] on div "UN LOCO ENAMORADO MLC Song Code : UA8IU2 ISWC :" at bounding box center [593, 367] width 251 height 44
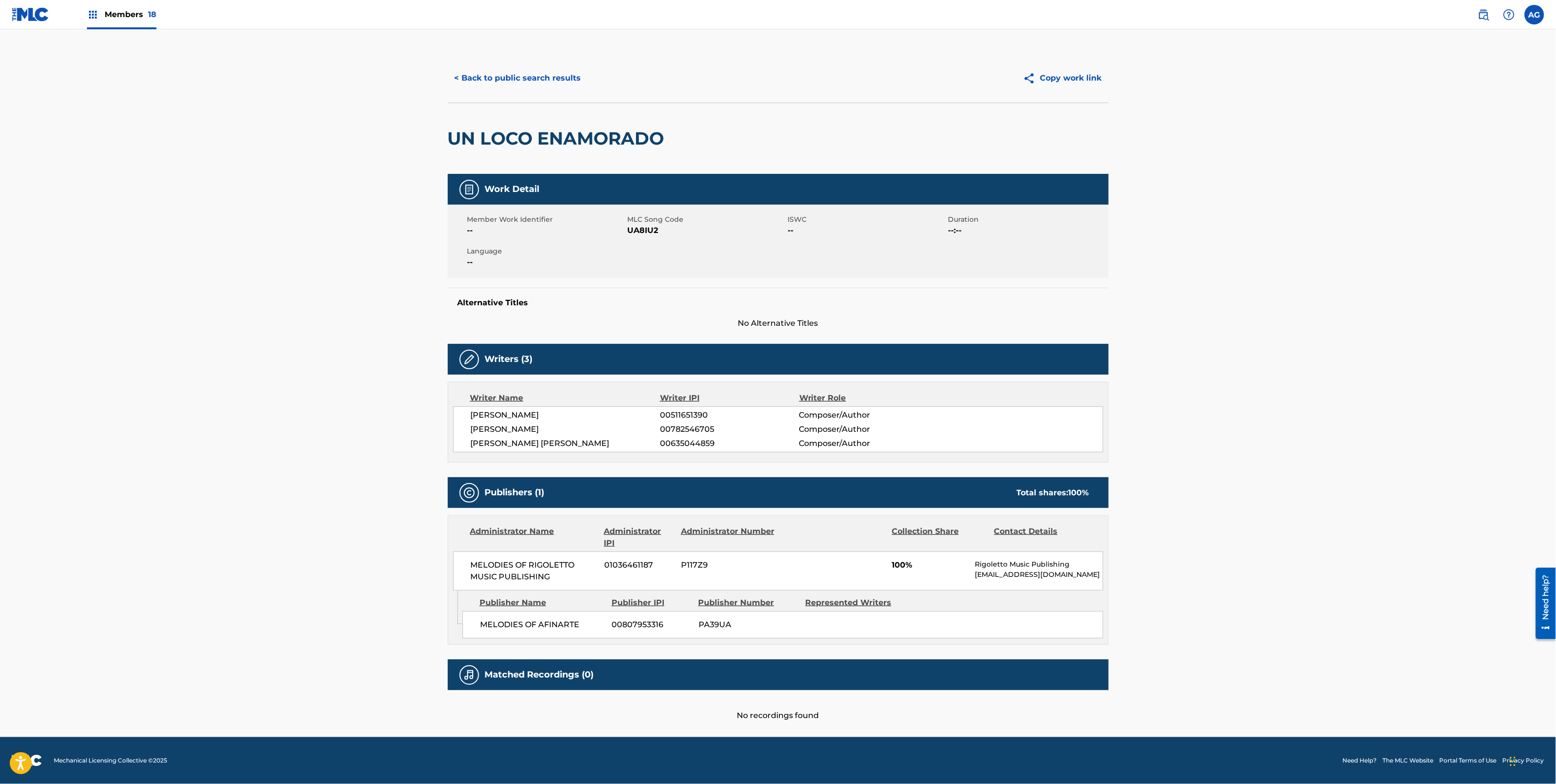
click at [518, 74] on button "< Back to public search results" at bounding box center [517, 78] width 140 height 24
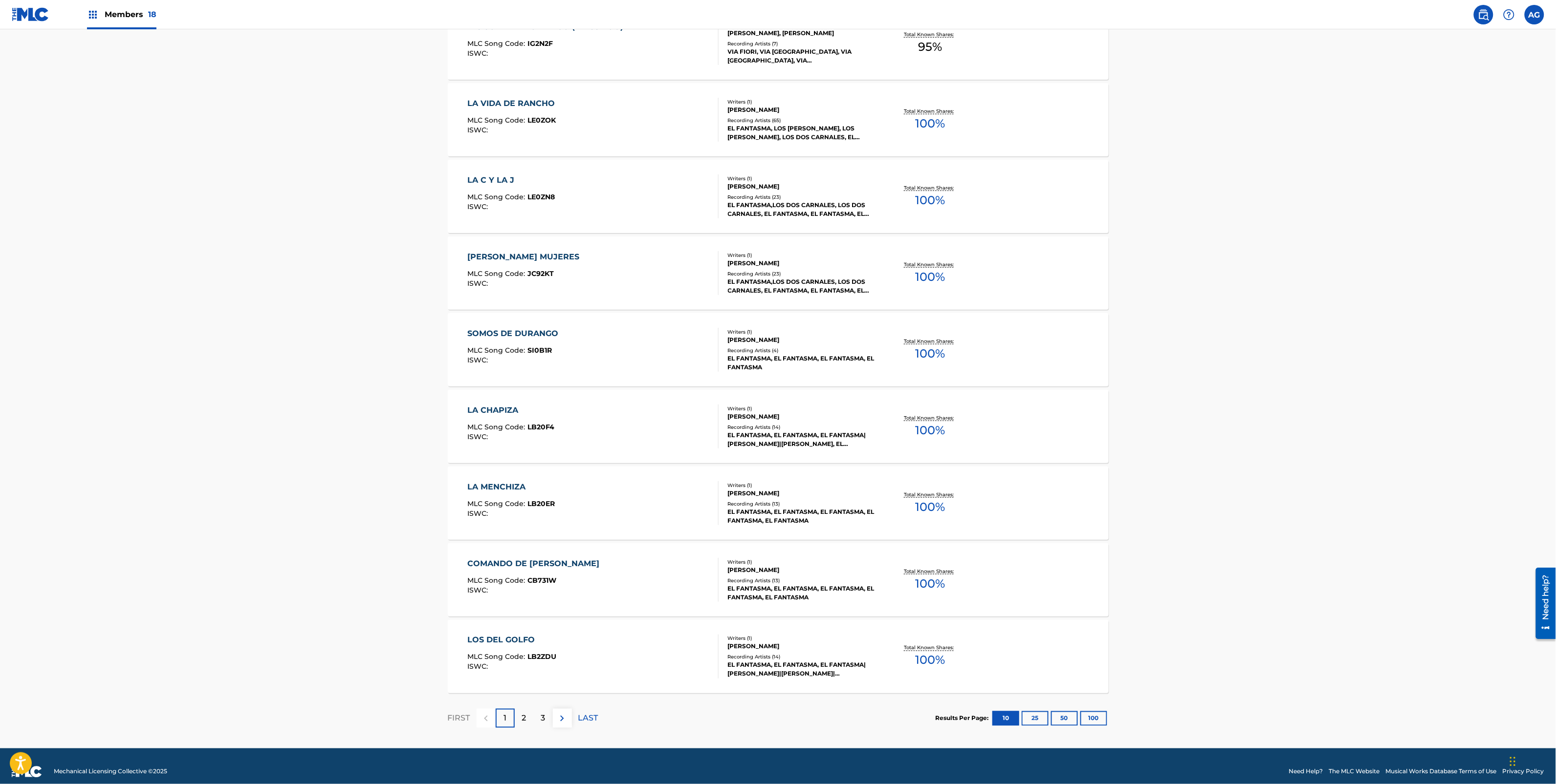
scroll to position [412, 0]
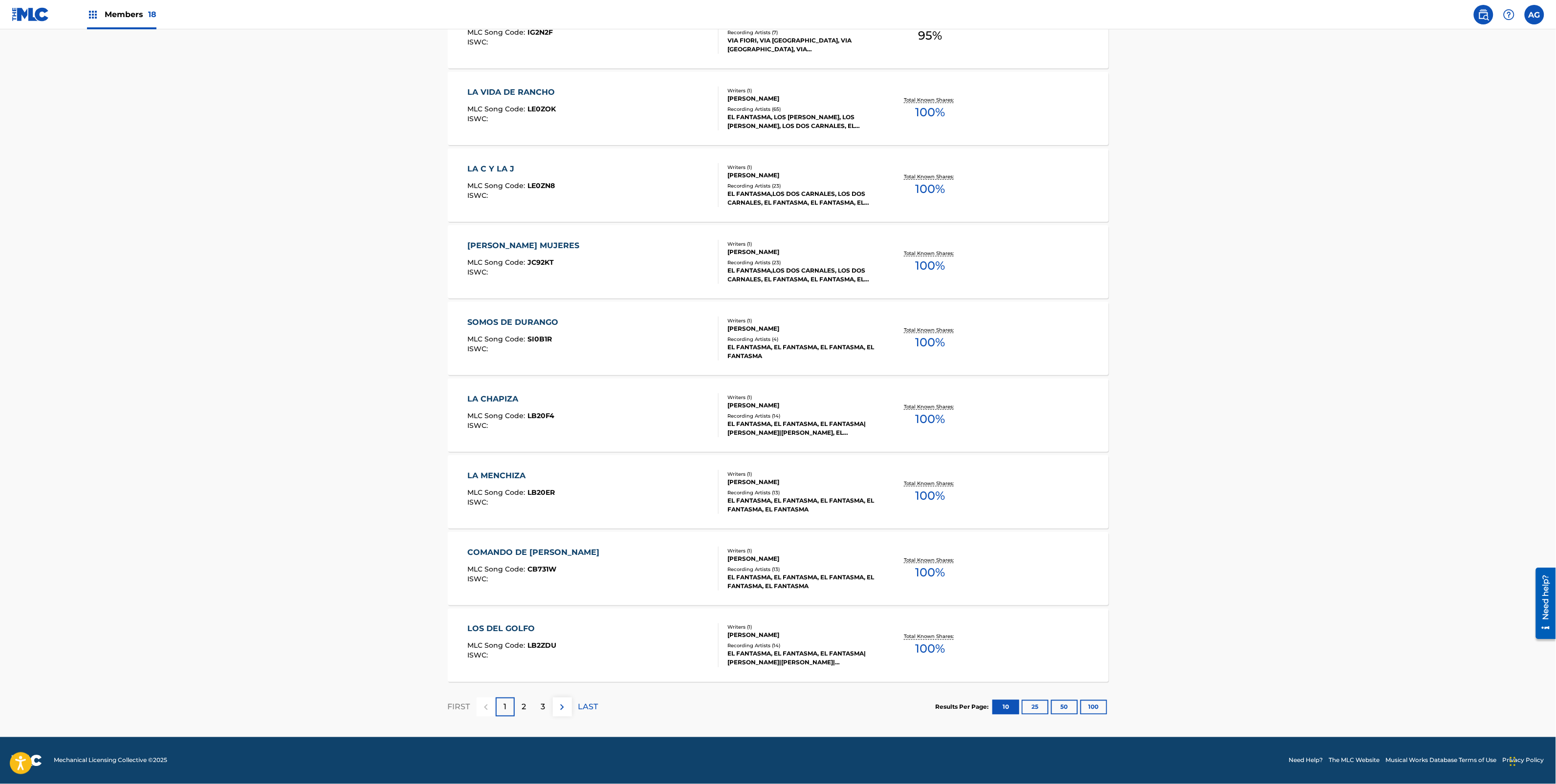
click at [644, 554] on div "COMANDO DE [PERSON_NAME] MLC Song Code : CB731W ISWC :" at bounding box center [593, 569] width 251 height 44
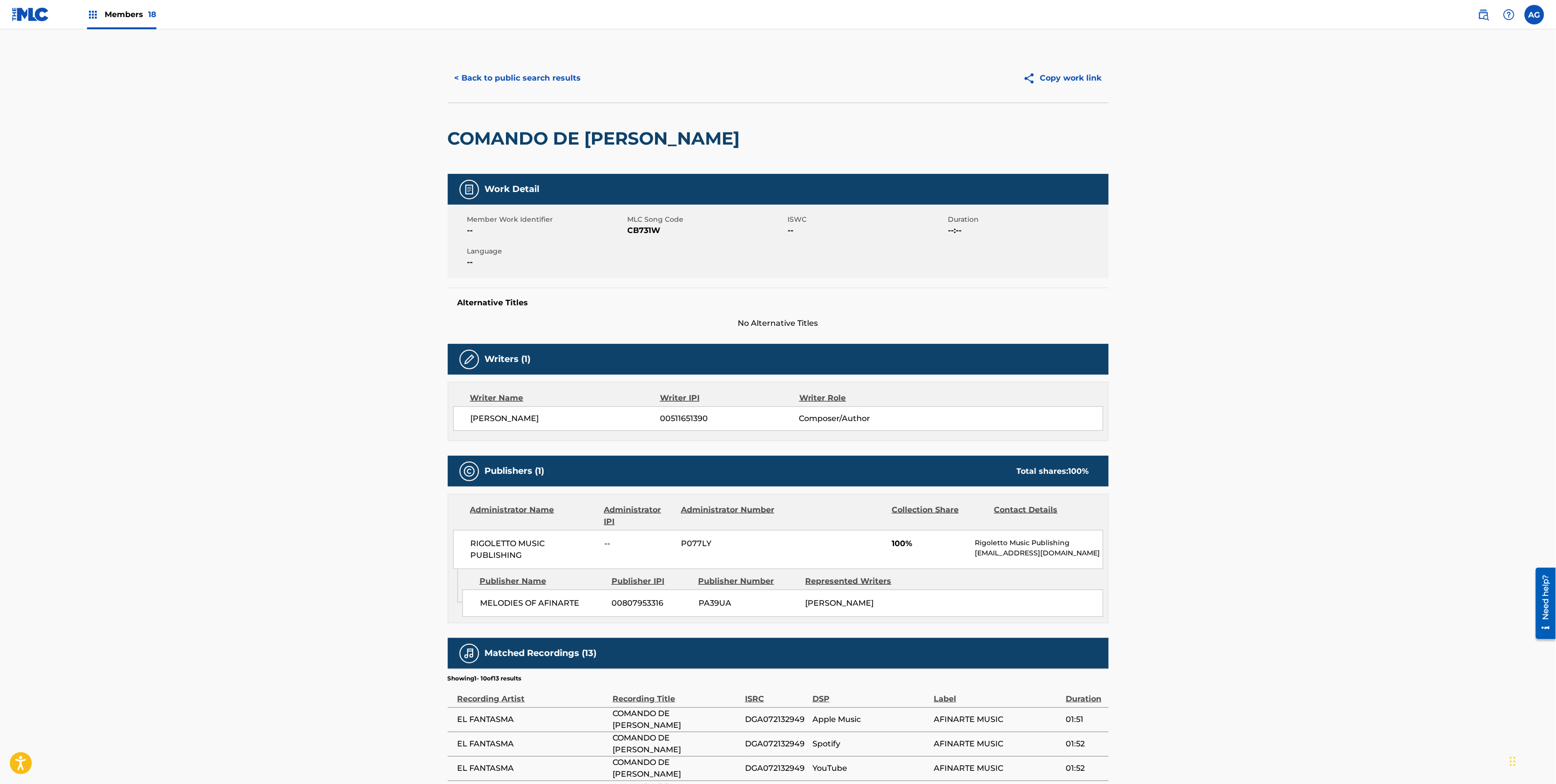
click at [527, 59] on div "< Back to public search results Copy work link" at bounding box center [778, 78] width 661 height 49
click at [527, 86] on button "< Back to public search results" at bounding box center [517, 78] width 140 height 24
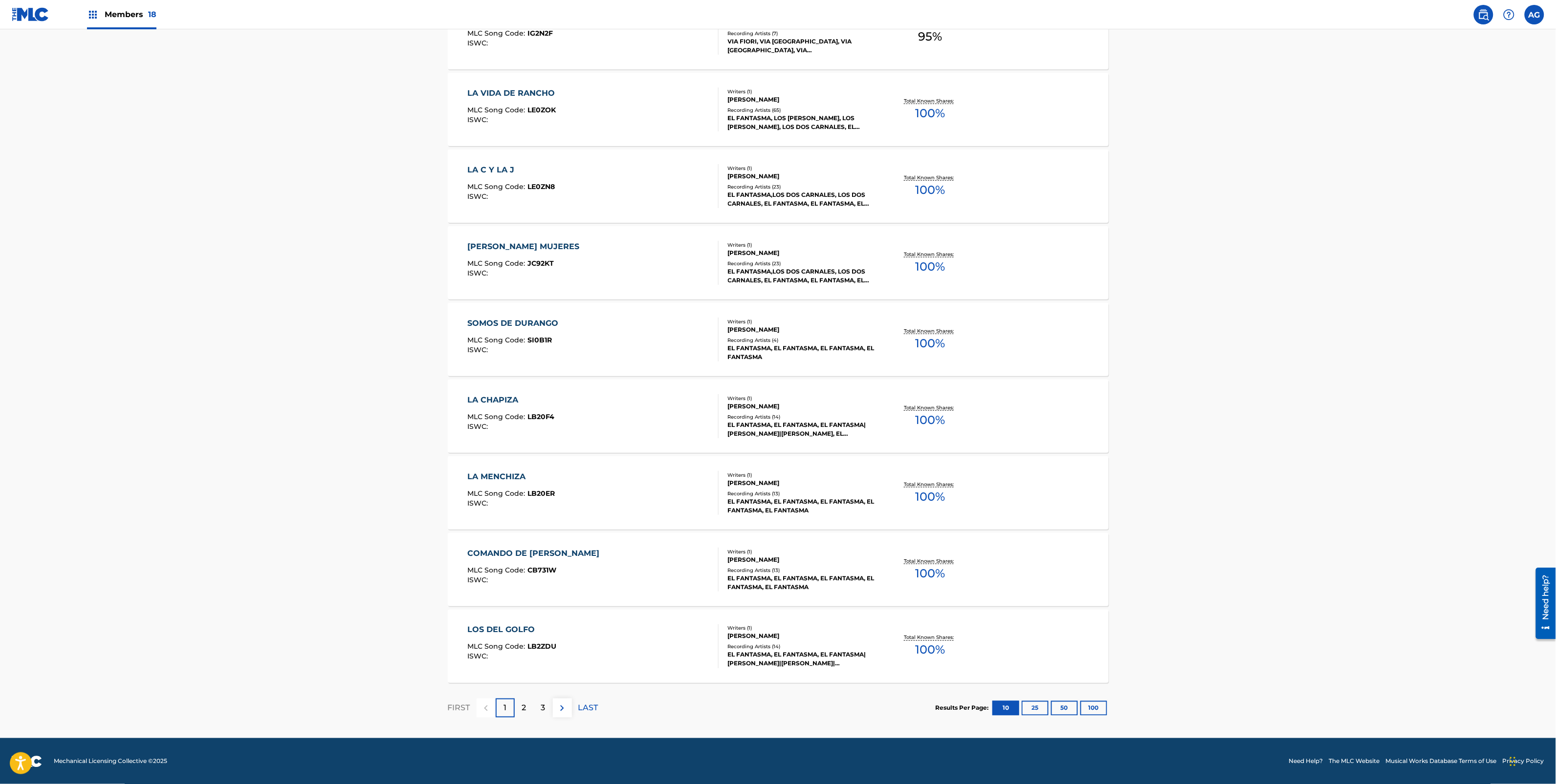
scroll to position [412, 0]
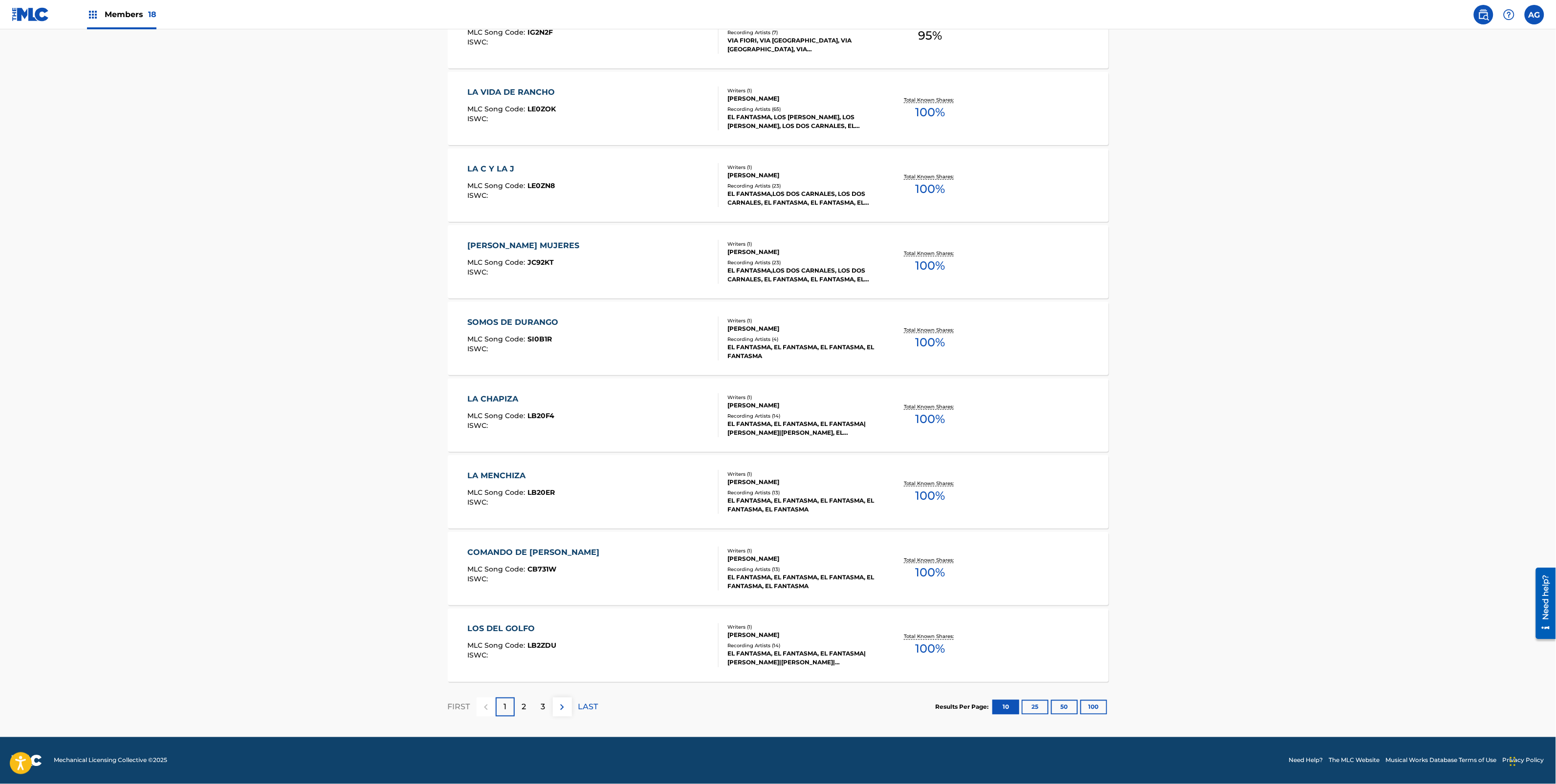
click at [622, 644] on div "LOS DEL GOLFO MLC Song Code : LB2ZDU ISWC :" at bounding box center [593, 645] width 251 height 44
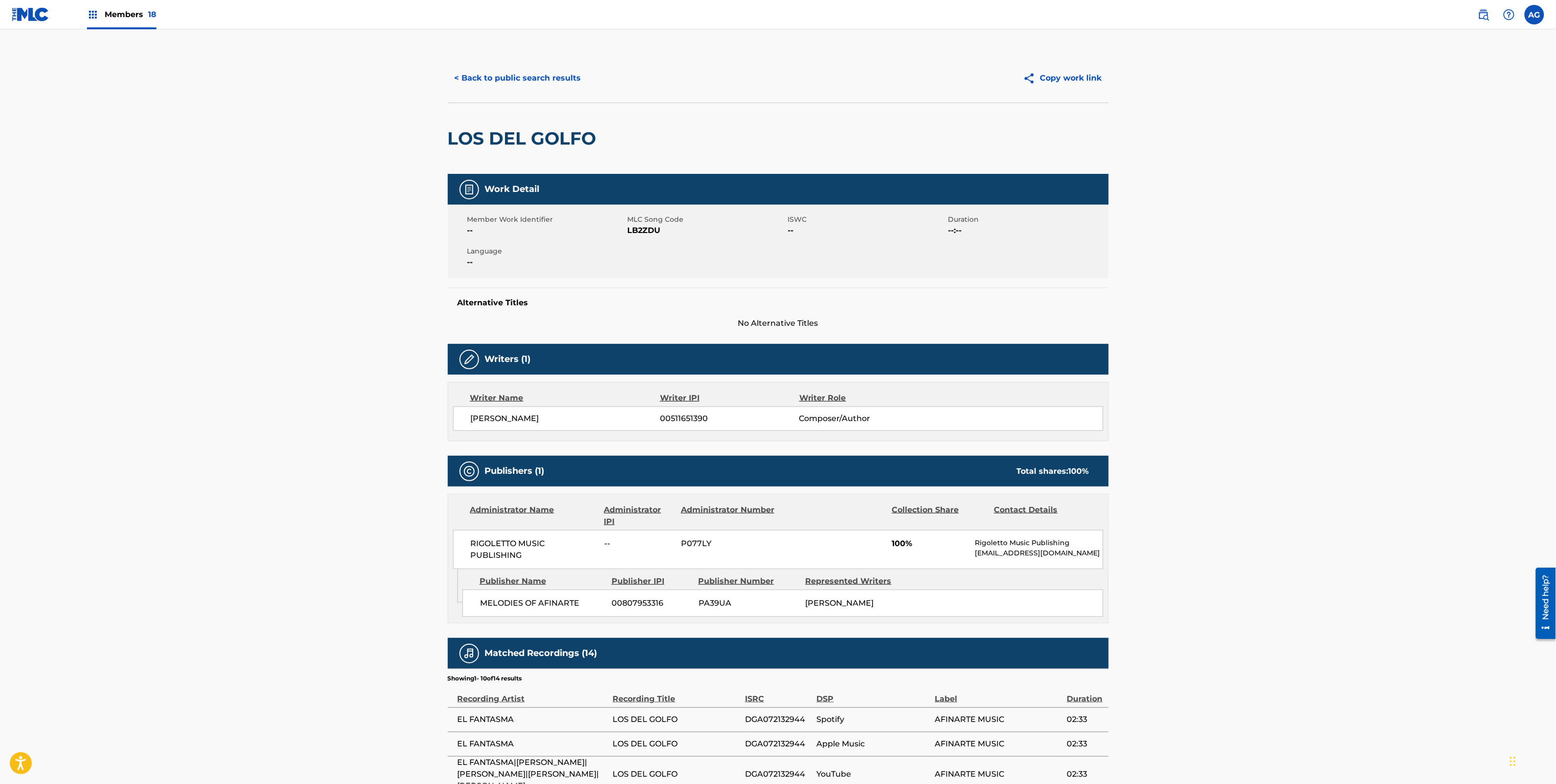
click at [524, 91] on div "< Back to public search results Copy work link" at bounding box center [778, 78] width 661 height 49
click at [525, 78] on button "< Back to public search results" at bounding box center [517, 78] width 140 height 24
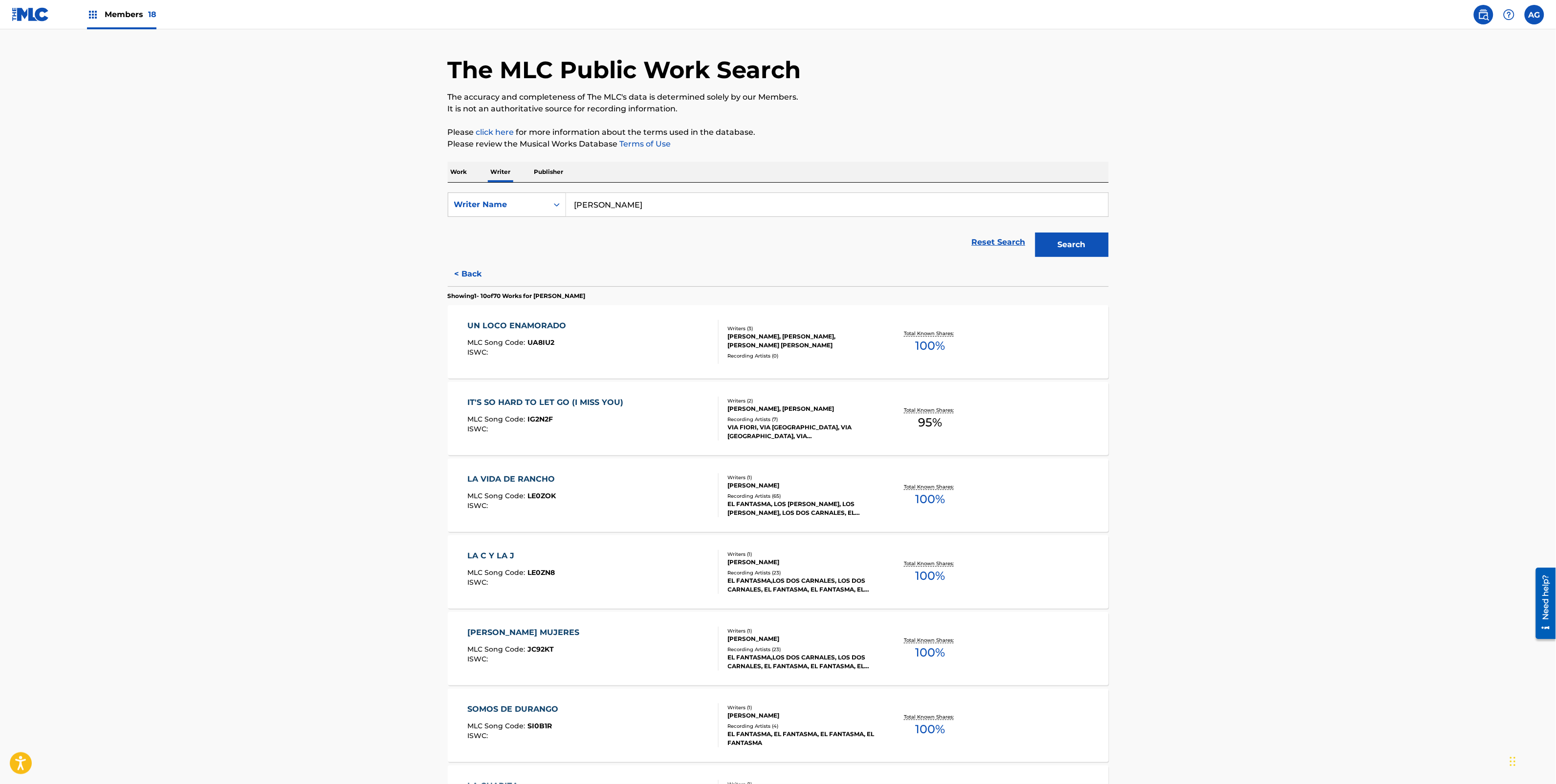
scroll to position [122, 0]
